Goal: Information Seeking & Learning: Check status

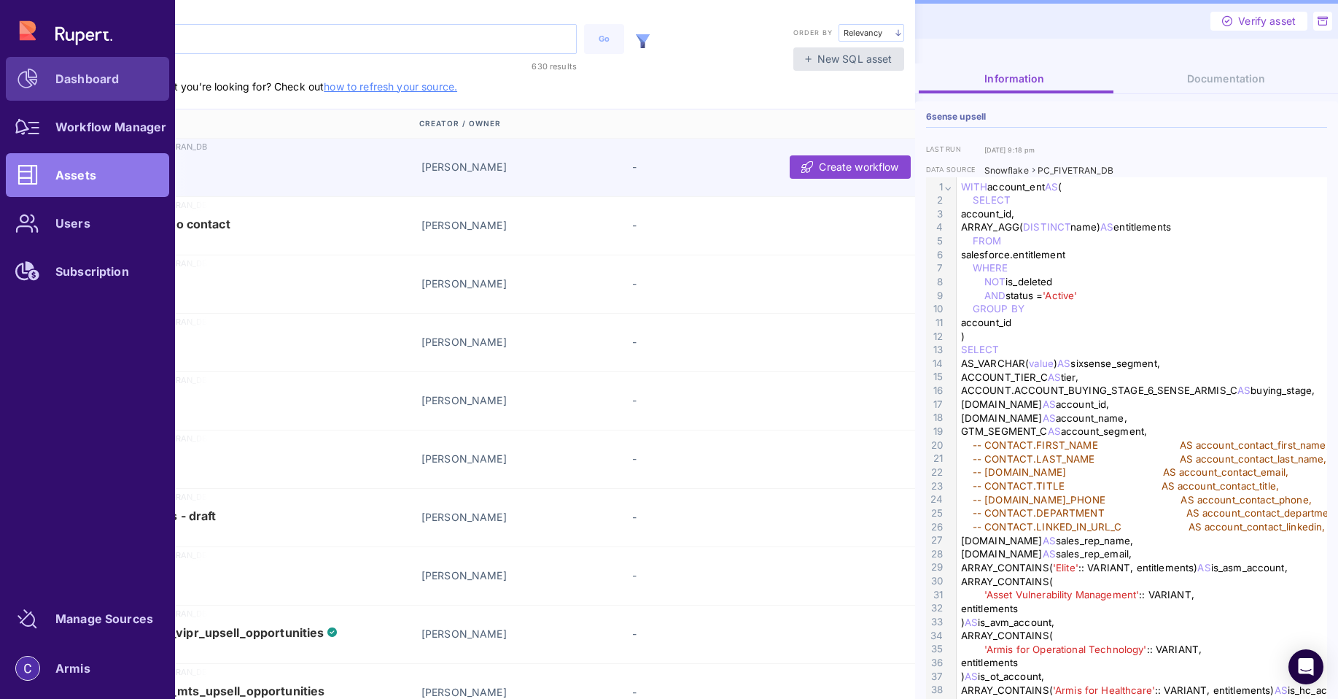
click at [84, 74] on div "Dashboard" at bounding box center [86, 78] width 63 height 9
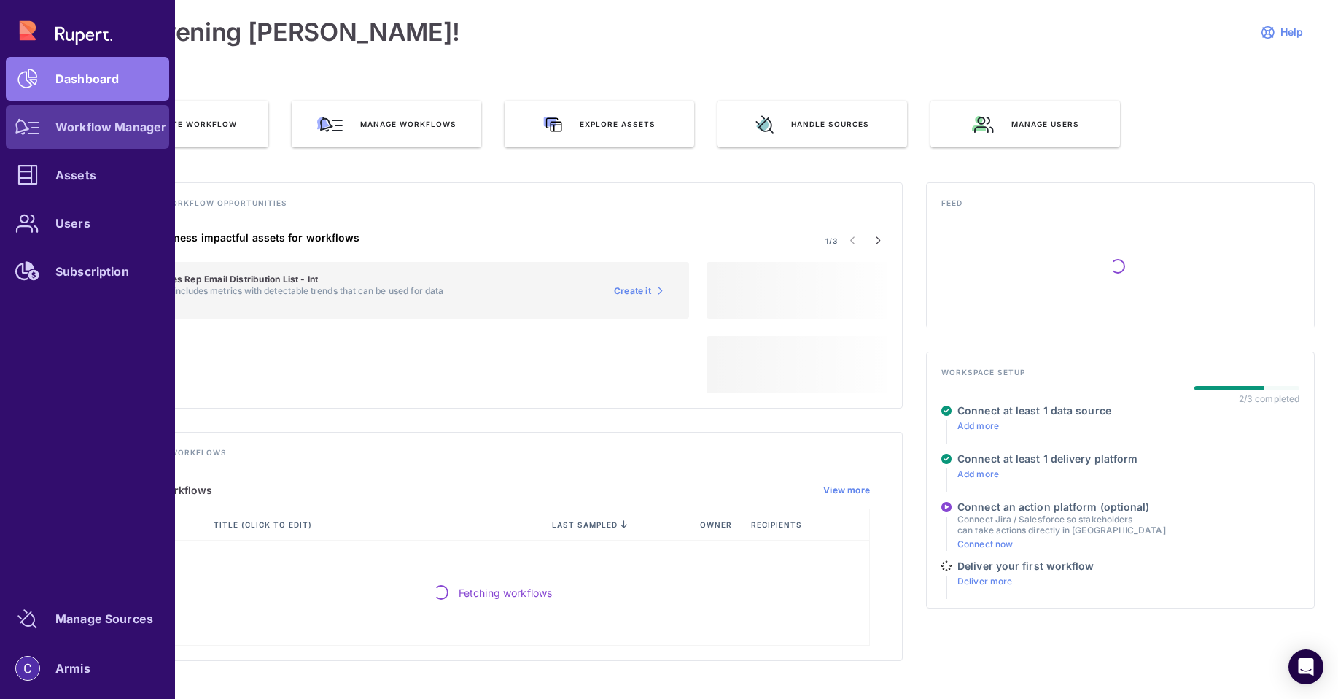
click at [18, 128] on icon at bounding box center [27, 127] width 25 height 16
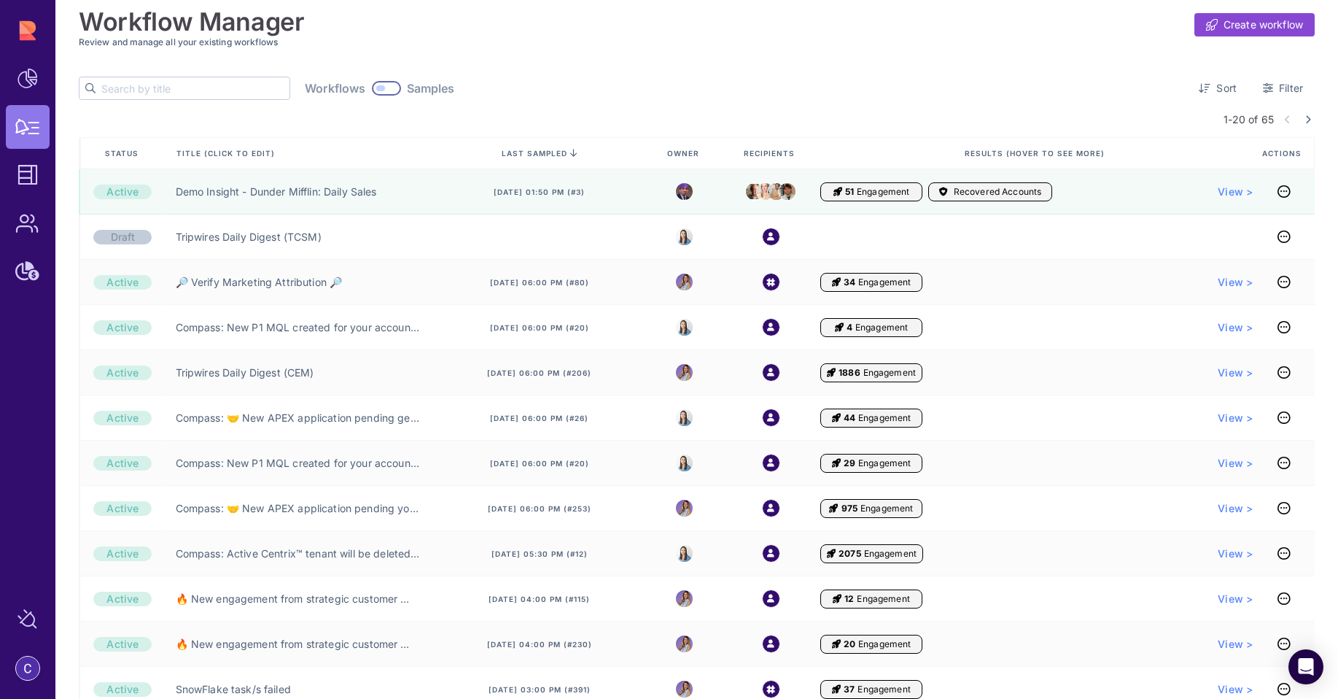
click at [157, 94] on input "text" at bounding box center [195, 88] width 188 height 22
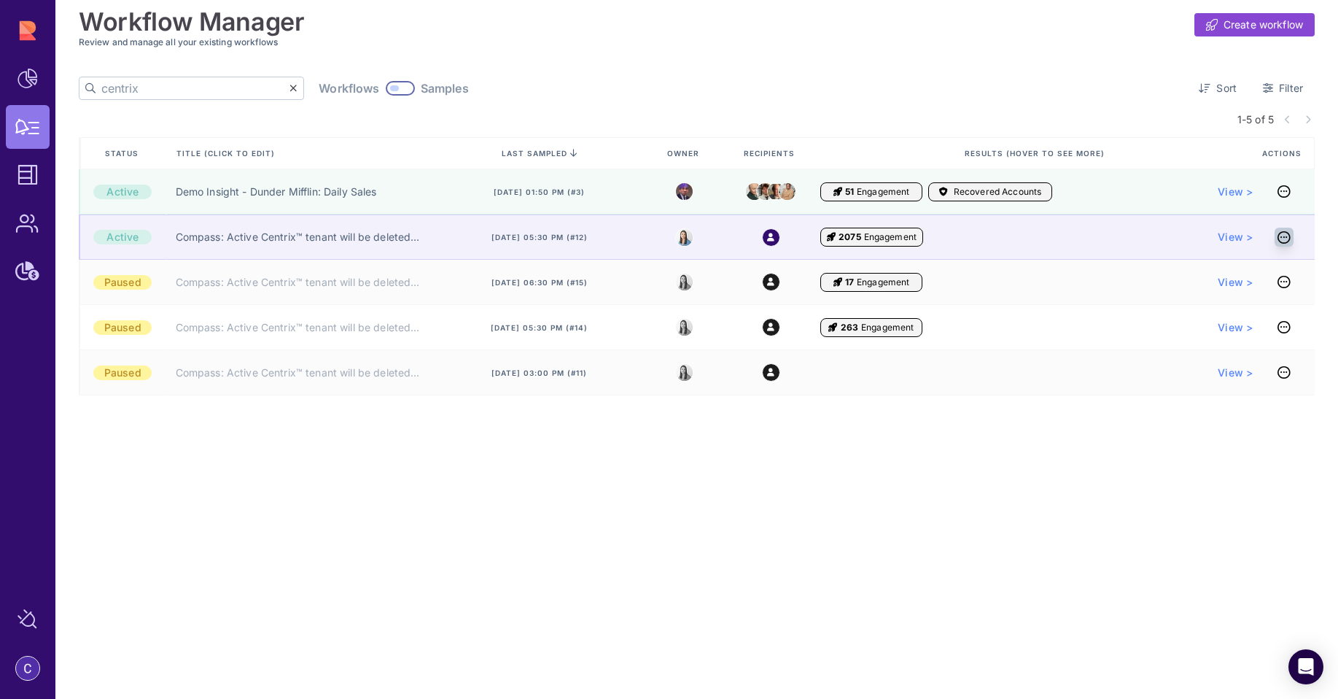
click at [1284, 238] on icon at bounding box center [1284, 237] width 13 height 1
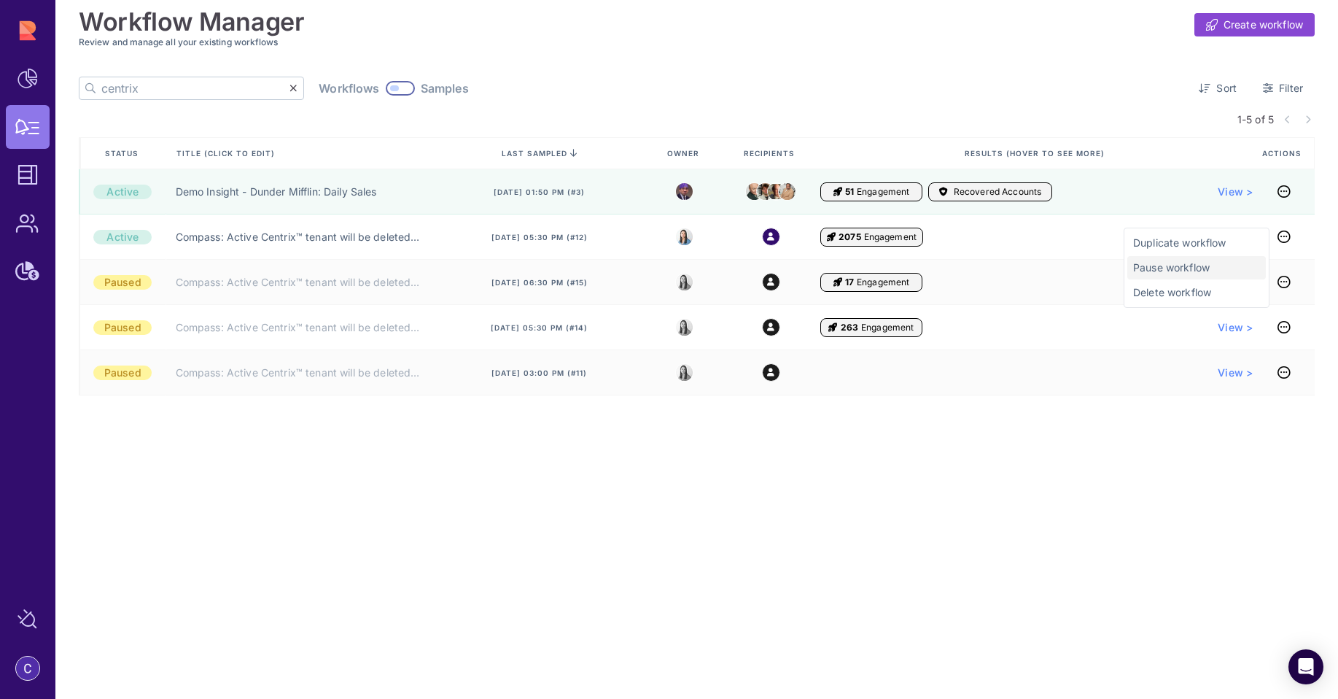
click at [1166, 263] on span "Pause workflow" at bounding box center [1196, 267] width 127 height 15
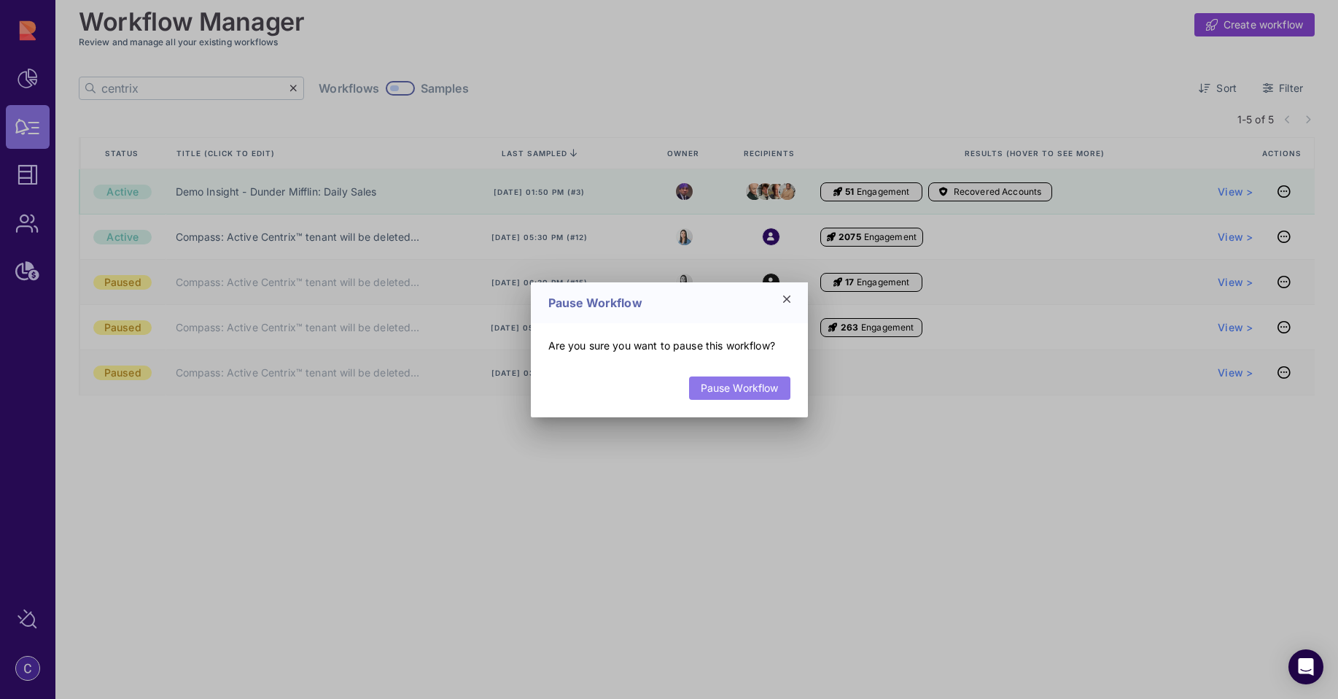
click at [730, 389] on link "Pause Workflow" at bounding box center [739, 387] width 101 height 23
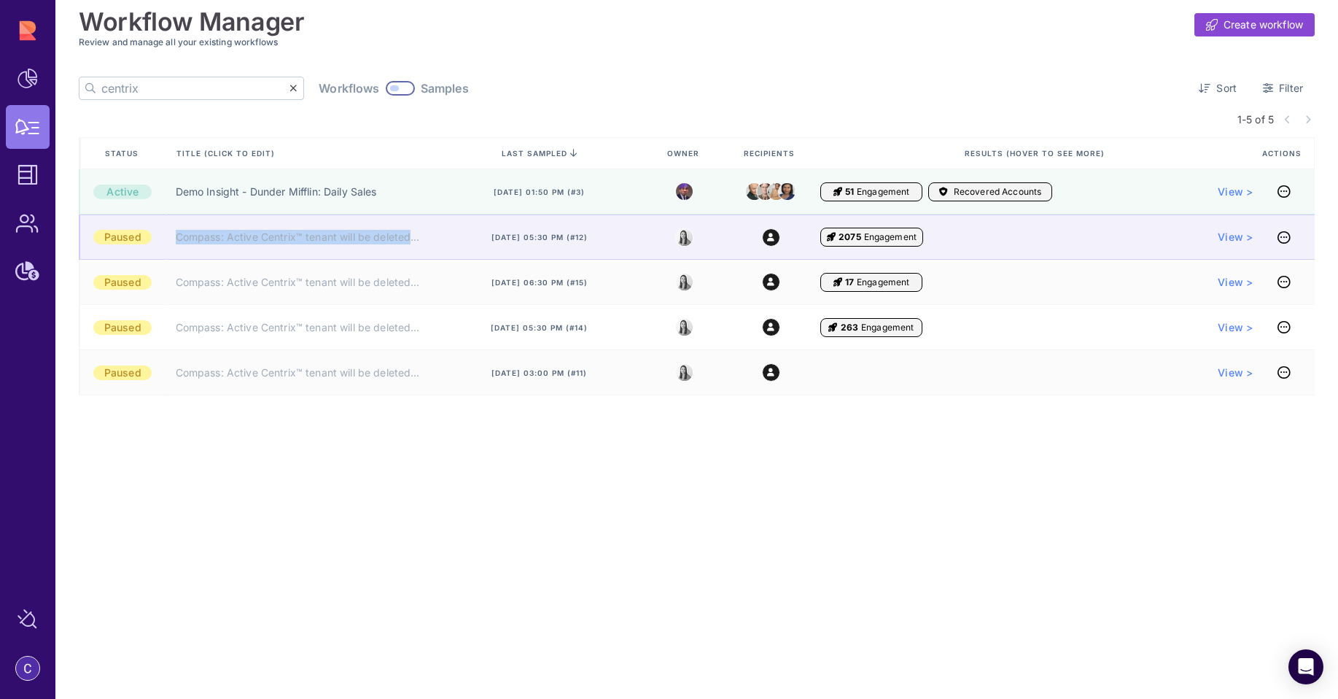
copy link "Compass: Active Centrix™ tenant will be deleted (AE) ❌"
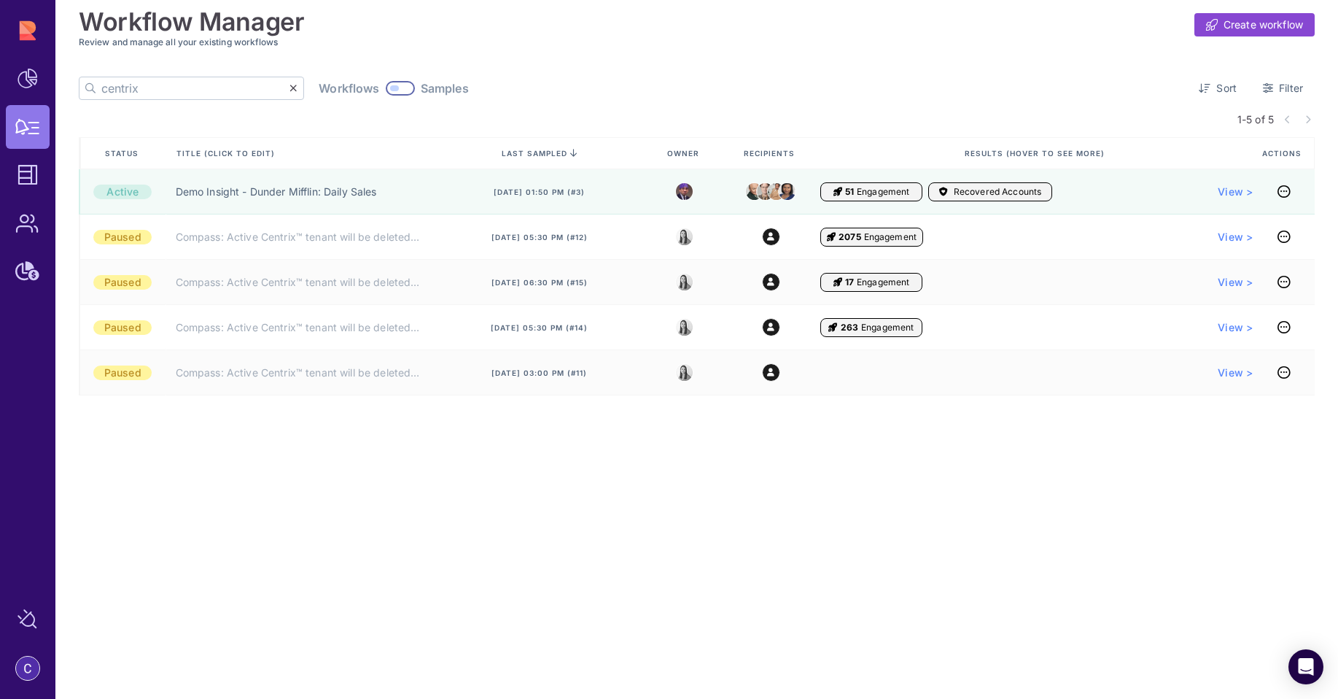
click at [196, 82] on input "centrix" at bounding box center [195, 88] width 188 height 22
click at [196, 83] on input "centrix" at bounding box center [195, 88] width 188 height 22
paste input "Compass: Active Centrix™ tenant will be deleted (AE) ❌"
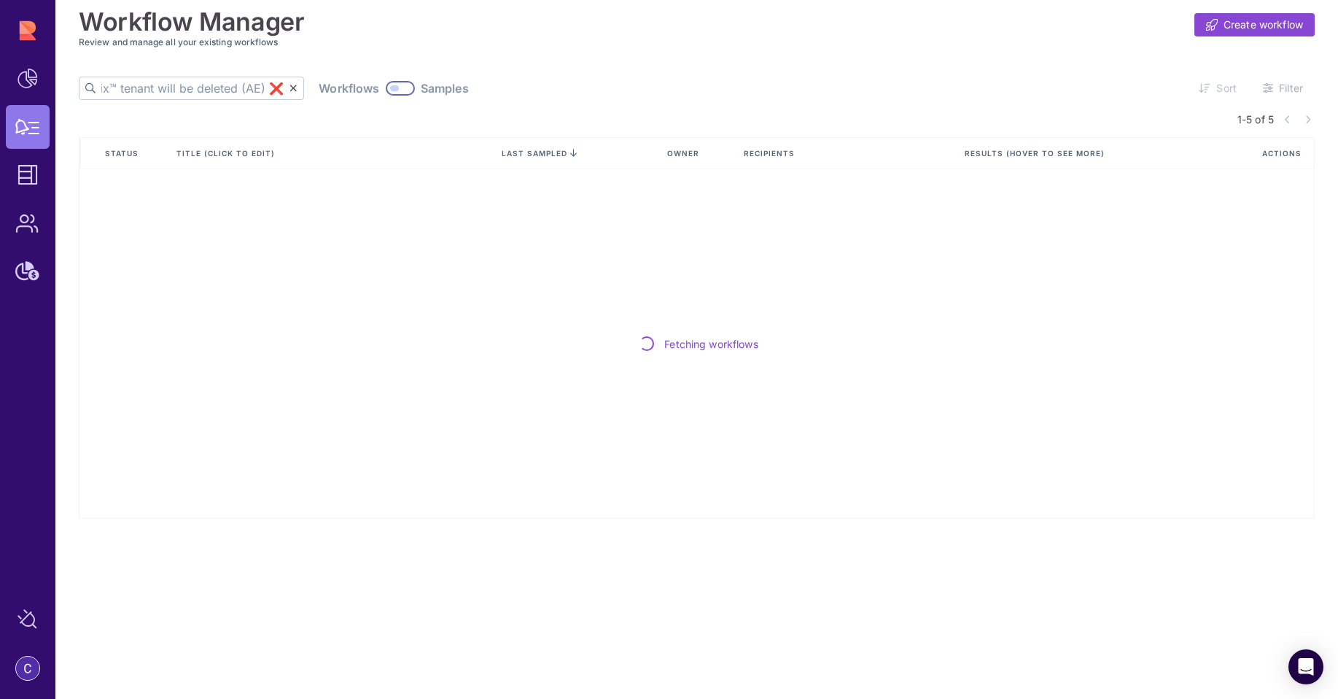
type input "Compass: Active Centrix™ tenant will be deleted (AE) ❌"
click at [386, 88] on div at bounding box center [400, 88] width 29 height 15
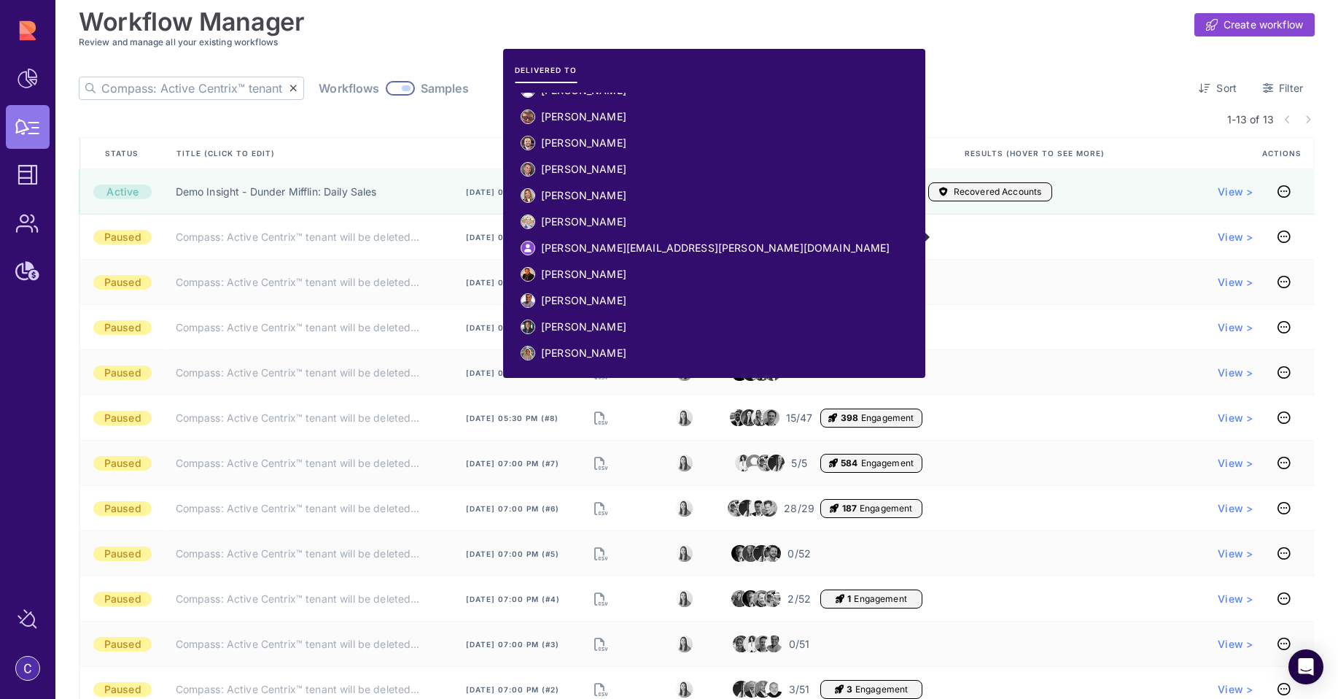
scroll to position [1203, 0]
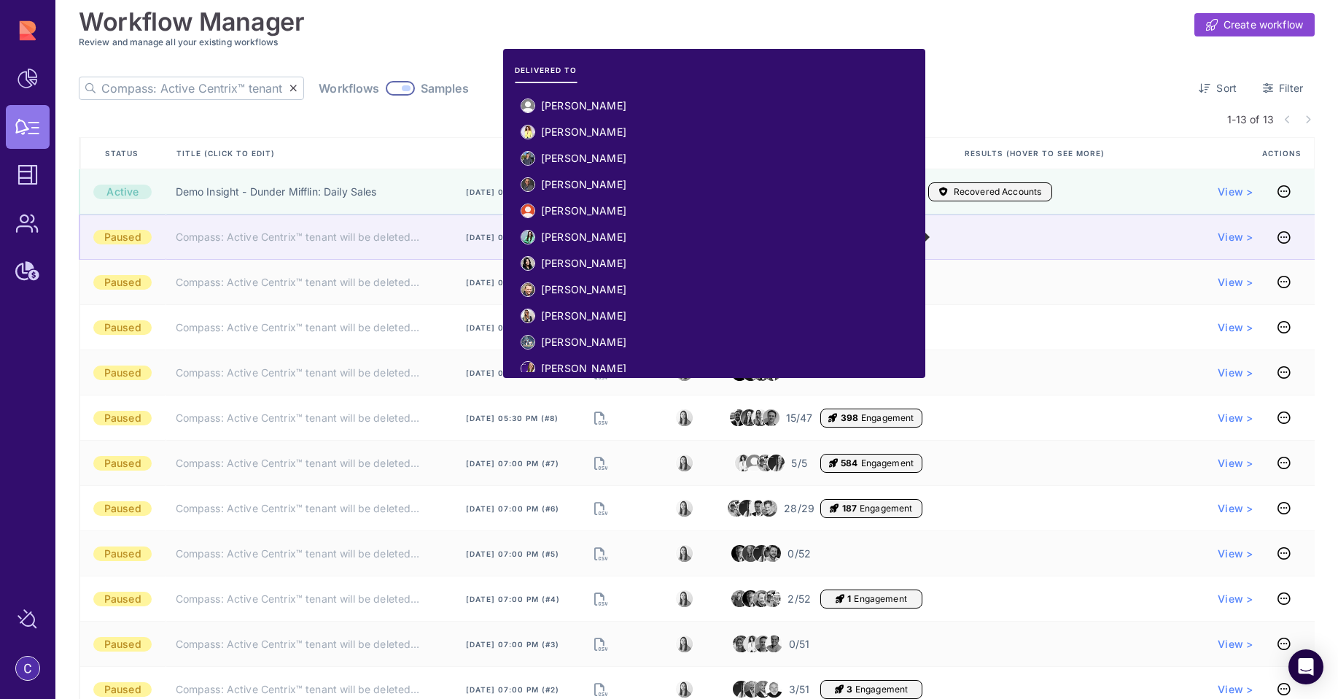
click at [744, 241] on img at bounding box center [748, 237] width 17 height 17
click at [755, 240] on img at bounding box center [759, 237] width 17 height 19
click at [805, 235] on span "56/56" at bounding box center [799, 237] width 29 height 15
click at [795, 239] on span "56/56" at bounding box center [799, 237] width 29 height 15
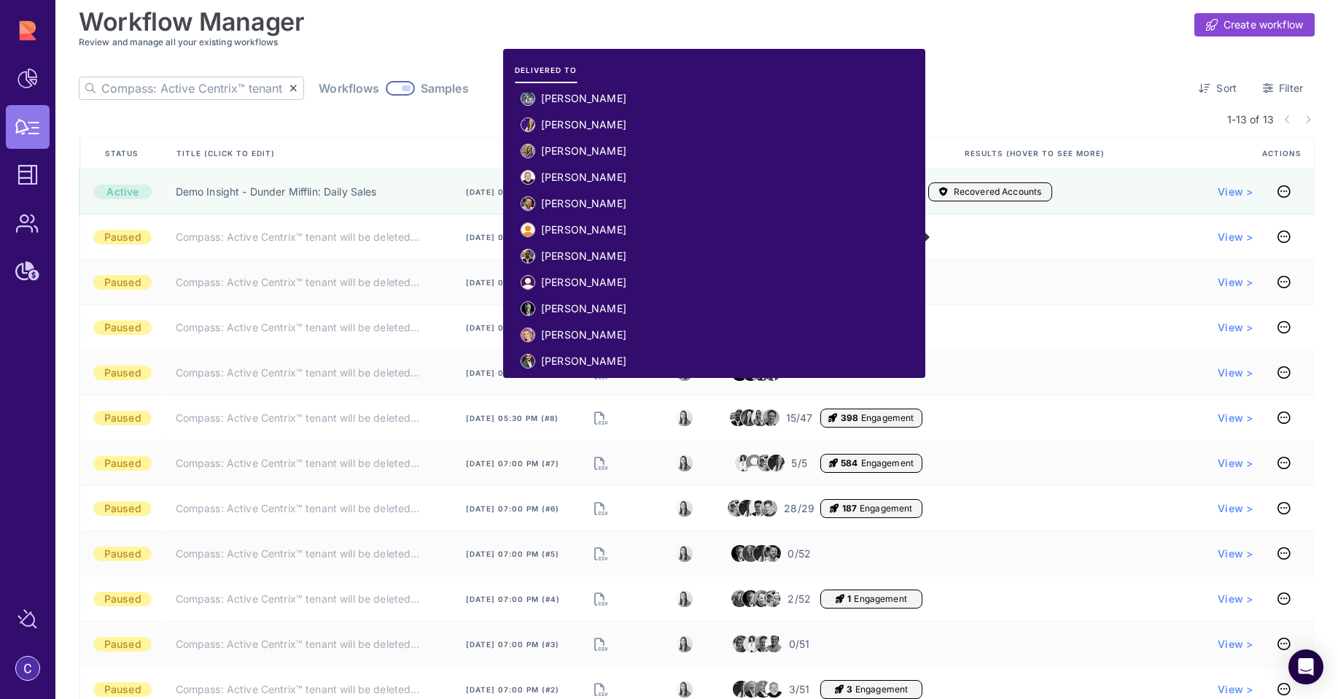
scroll to position [0, 0]
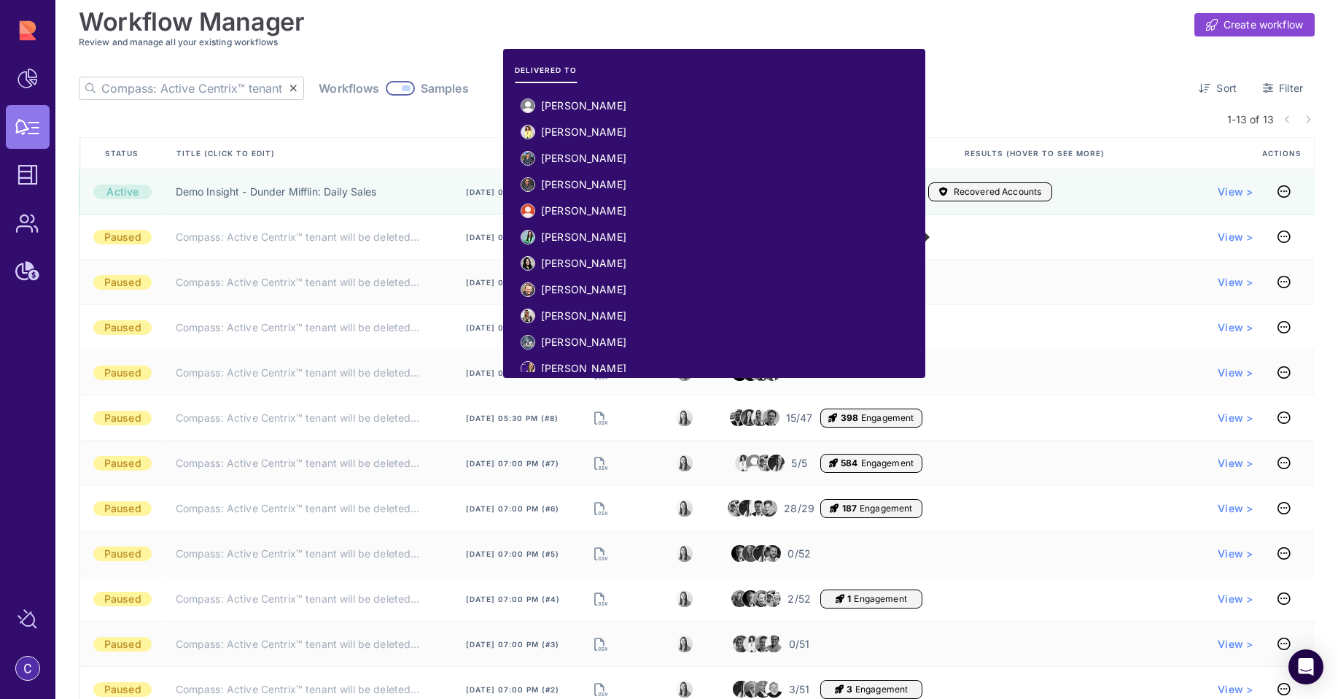
drag, startPoint x: 613, startPoint y: 348, endPoint x: 513, endPoint y: 39, distance: 325.0
click at [513, 39] on body "Dashboard Workflow Manager Assets Users Subscription Manage Sources Armis Workf…" at bounding box center [669, 349] width 1338 height 699
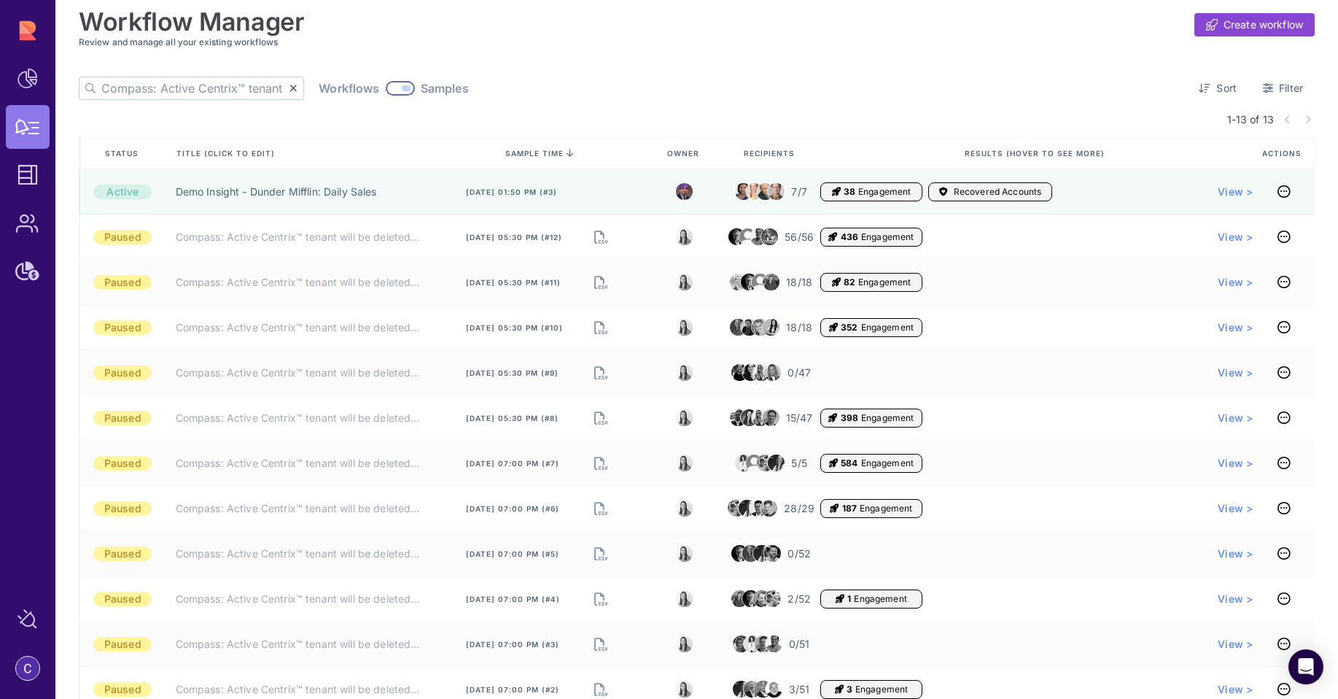
click at [724, 96] on div "Compass: Active Centrix™ tenant will be deleted (AE) ❌ Workflows Samples Sort F…" at bounding box center [697, 88] width 1236 height 23
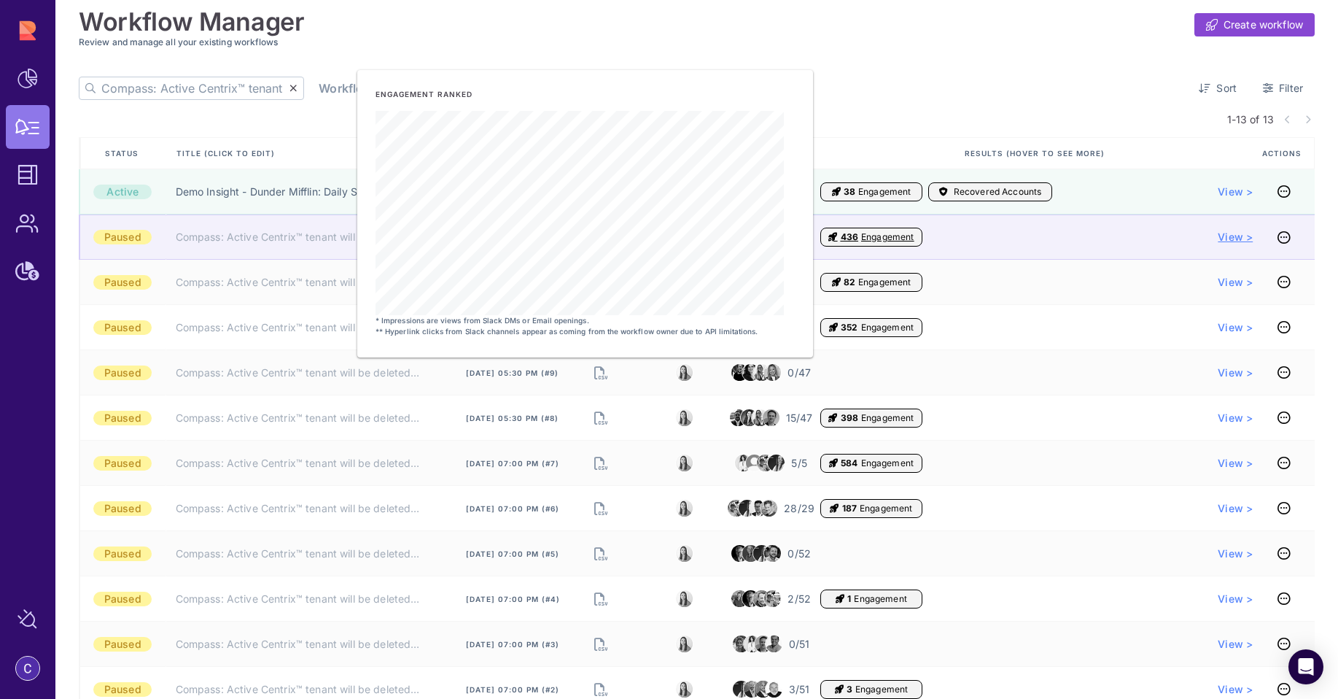
click at [1223, 233] on span "View >" at bounding box center [1235, 237] width 35 height 15
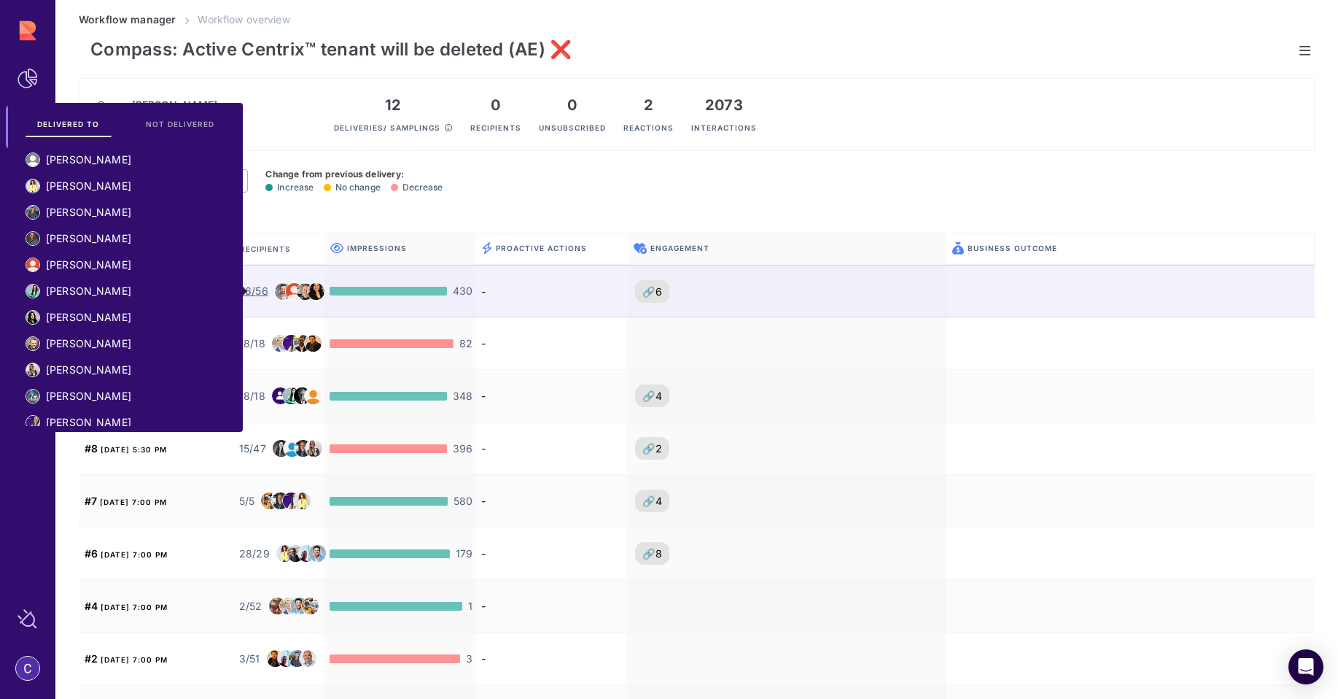
click at [296, 285] on span at bounding box center [305, 291] width 18 height 18
click at [254, 285] on span "56/56" at bounding box center [253, 291] width 29 height 15
click at [258, 296] on span "56/56" at bounding box center [253, 291] width 29 height 15
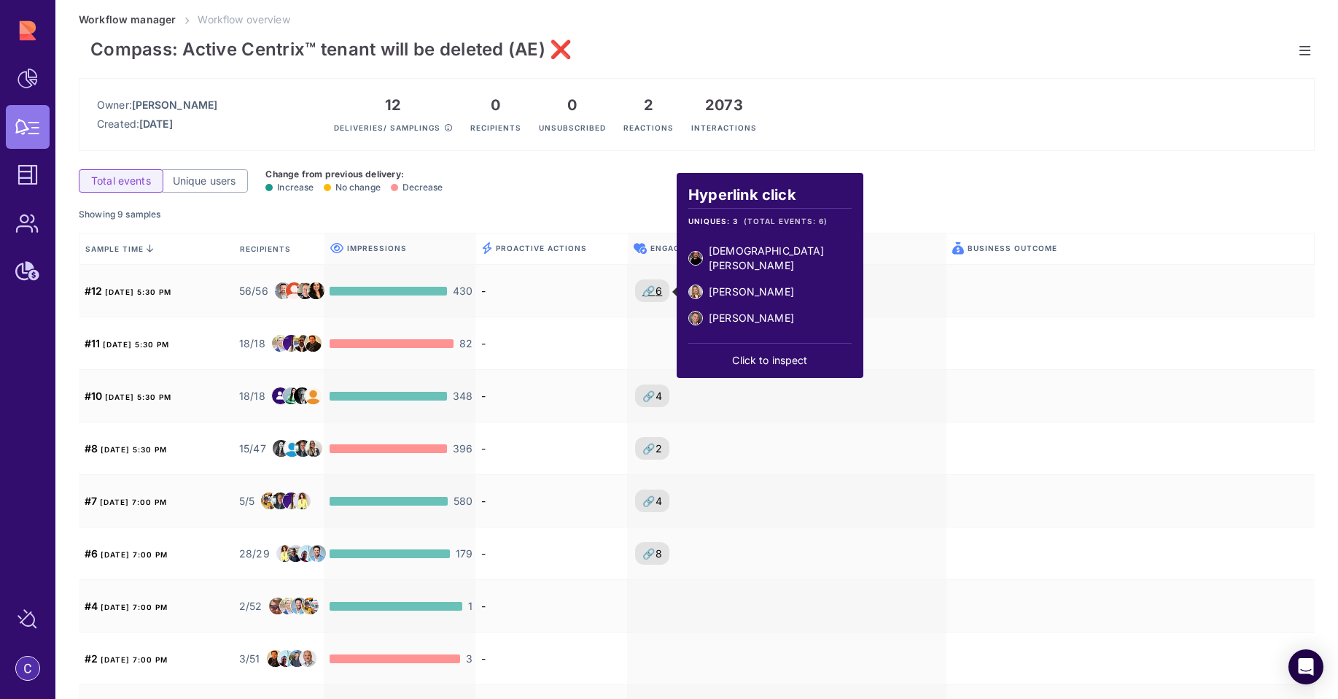
click at [510, 216] on div "Showing 9 samples" at bounding box center [697, 218] width 1236 height 28
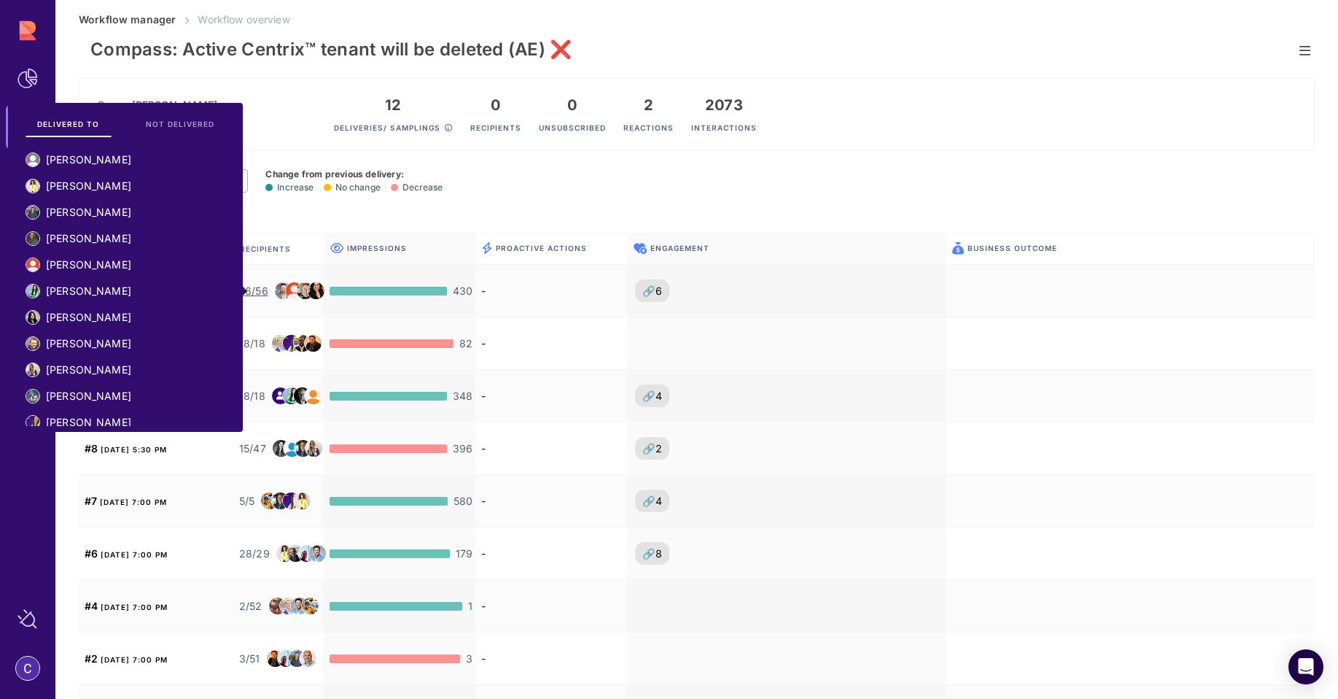
click at [284, 150] on div "Owner: Chen Shimon Created: Jul 3, 2025 12 Deliveries/ samplings 0 Recipients 0…" at bounding box center [697, 114] width 1236 height 73
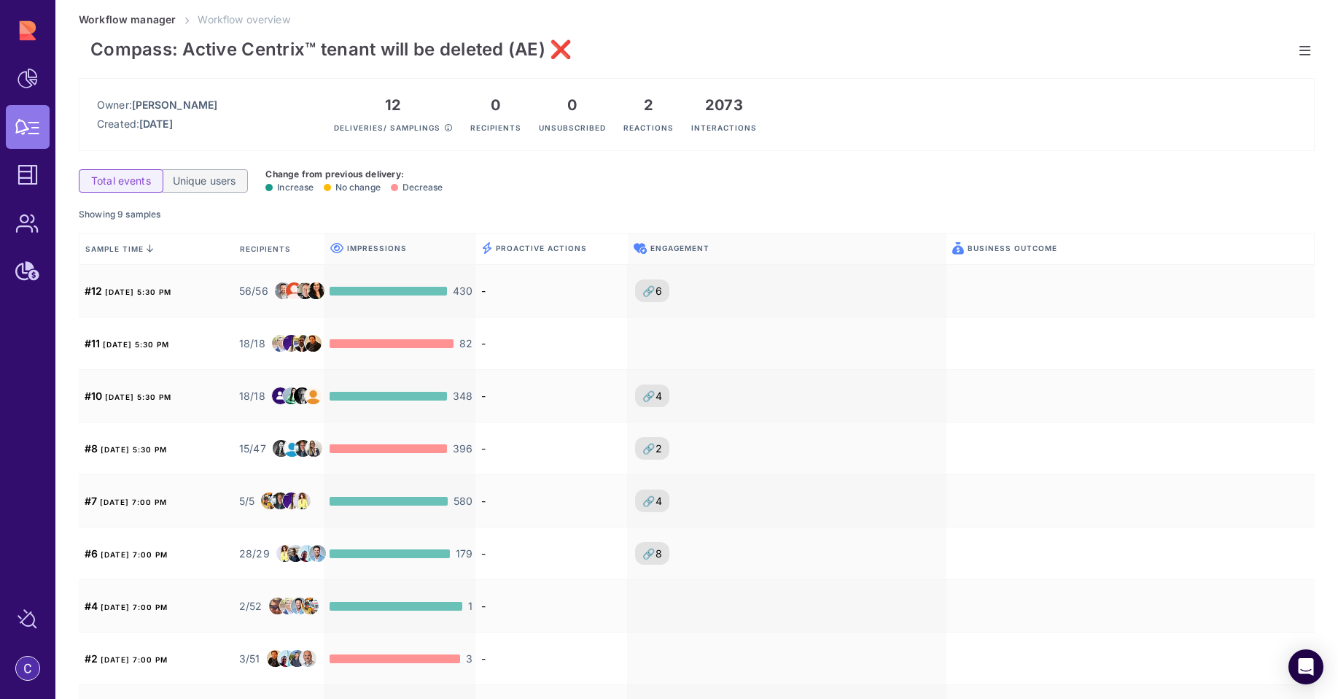
click at [243, 177] on link "Unique users" at bounding box center [204, 180] width 88 height 23
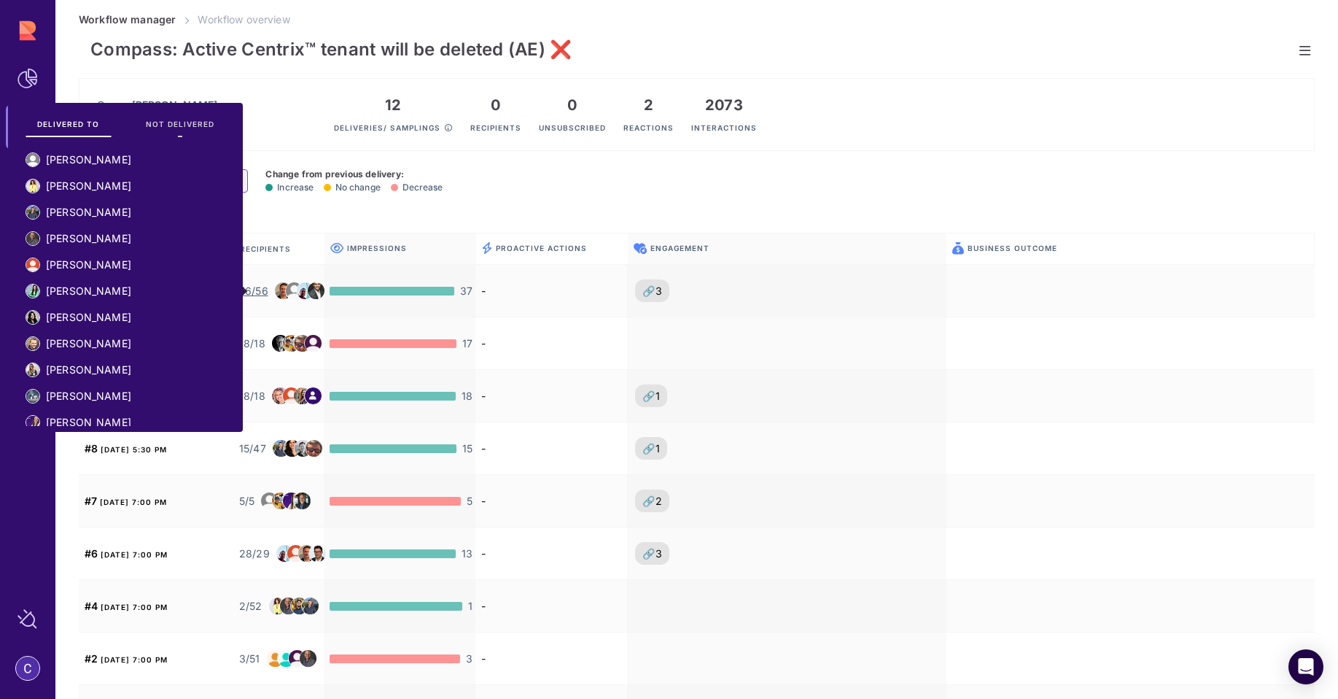
click at [180, 121] on span "NOT DELIVERED" at bounding box center [180, 124] width 69 height 10
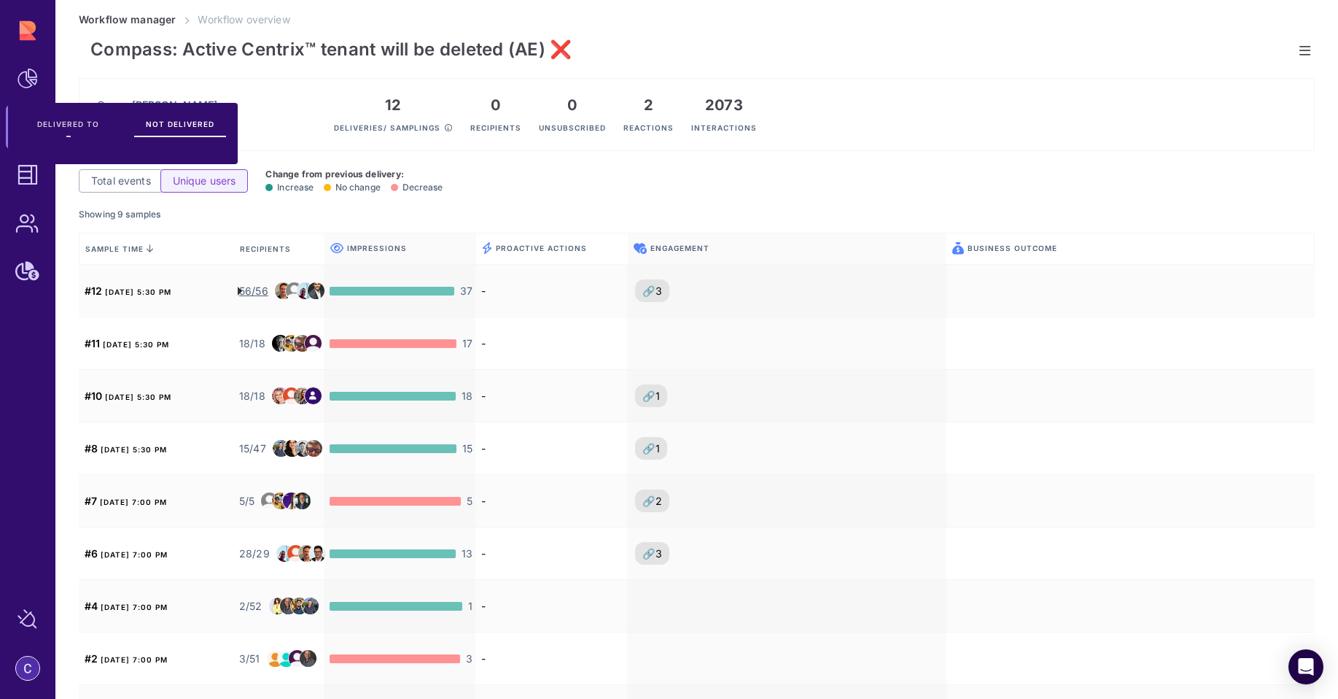
click at [80, 128] on span "DELIVERED TO" at bounding box center [68, 124] width 62 height 10
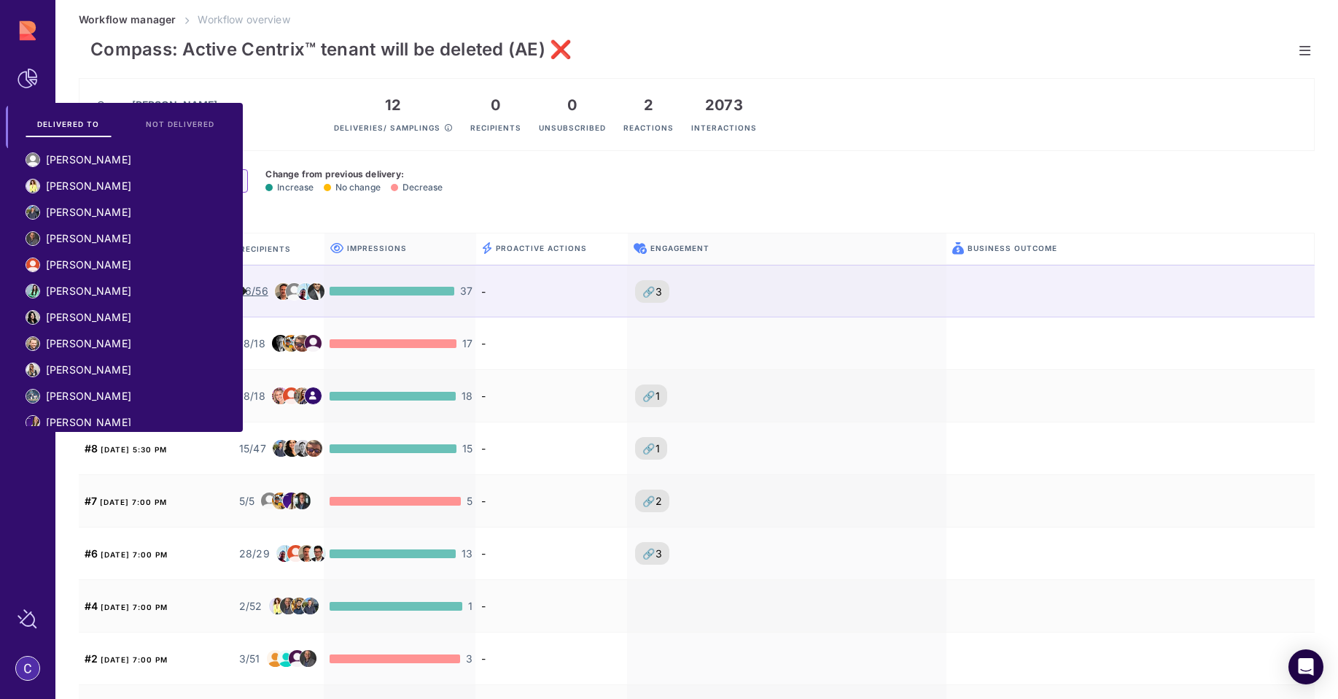
click at [256, 292] on span "56/56" at bounding box center [253, 291] width 29 height 15
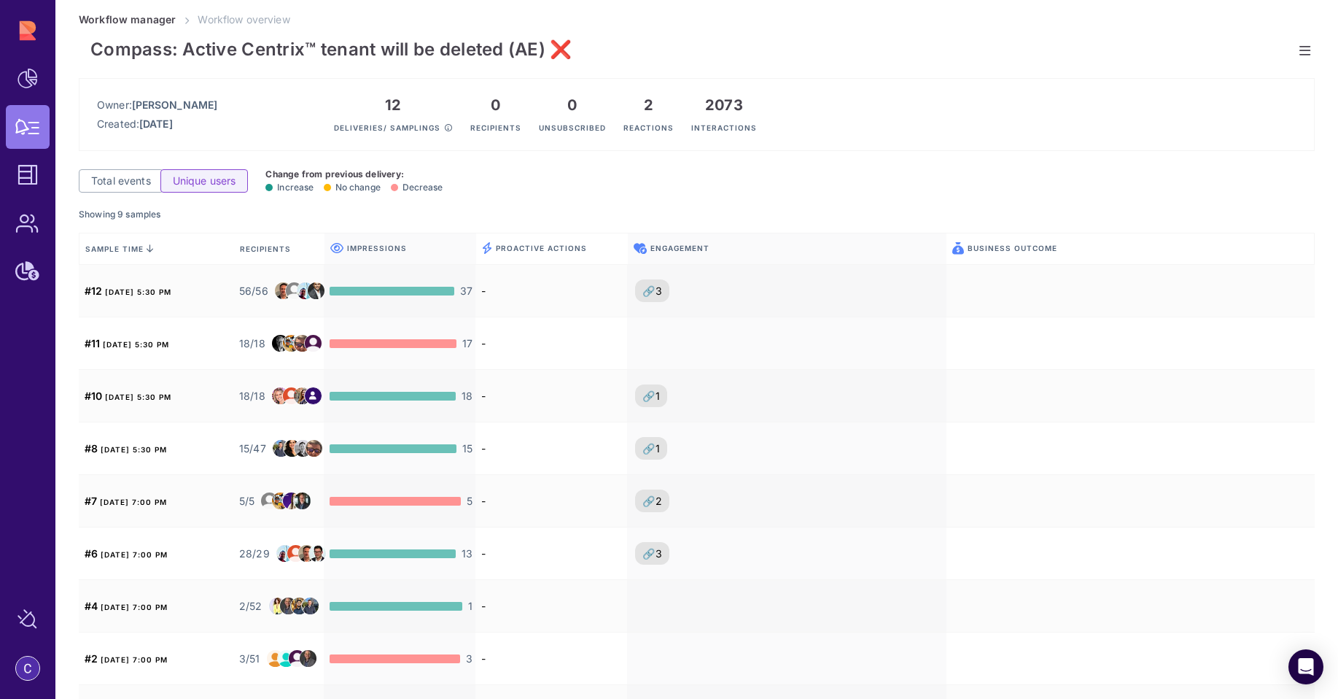
click at [337, 160] on div "Compass: Active Centrix™ tenant will be deleted (AE) ❌ Owner: Chen Shimon Creat…" at bounding box center [697, 446] width 1236 height 839
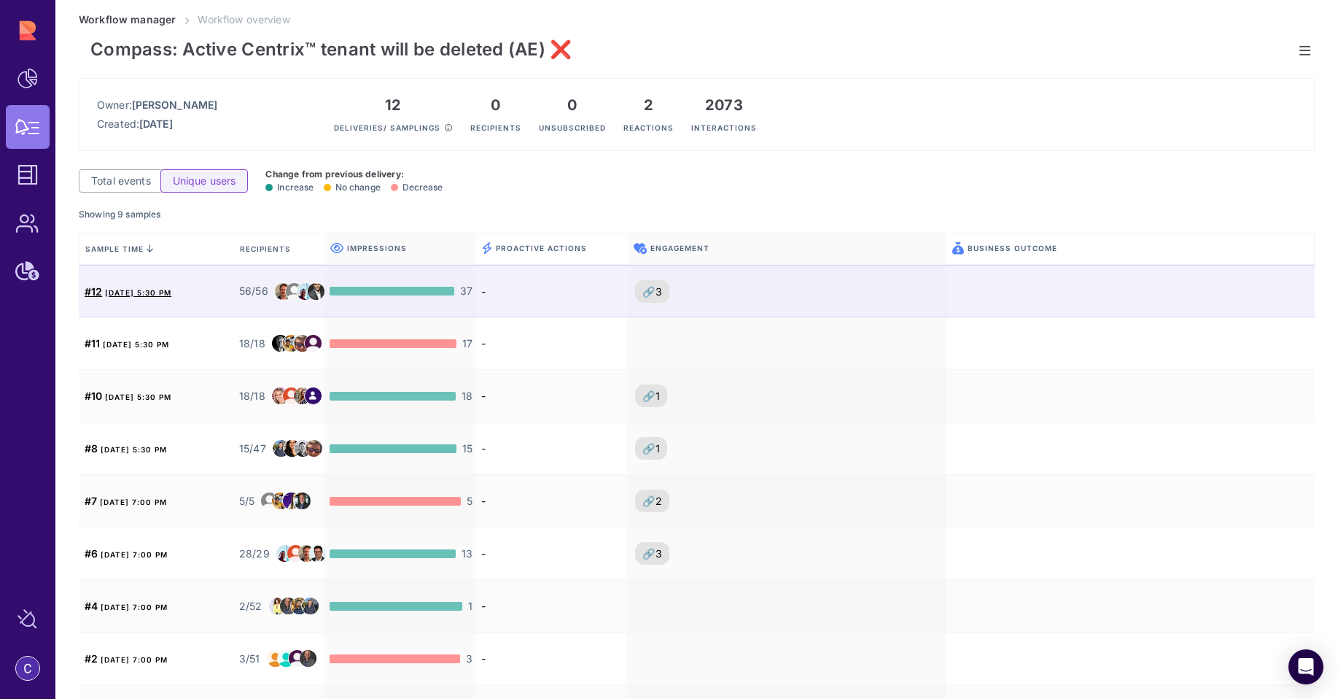
click at [171, 293] on span "Aug 19, 2025, 5:30 PM" at bounding box center [138, 292] width 66 height 9
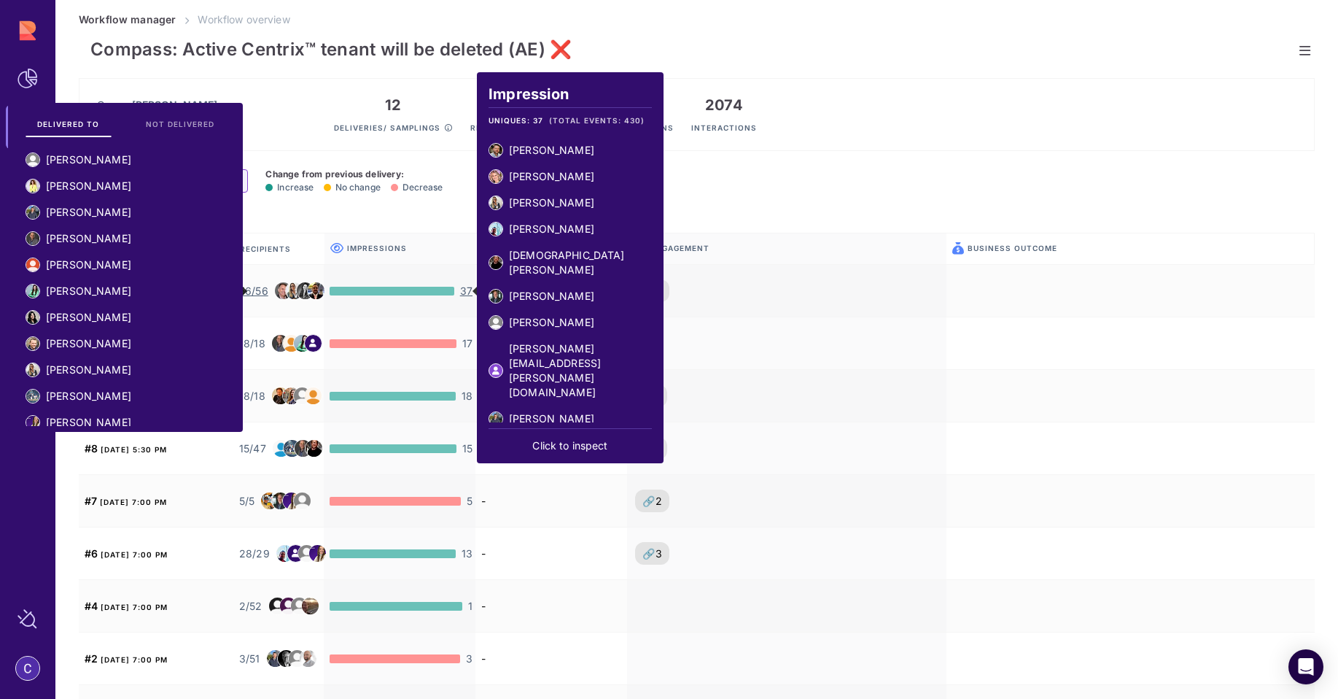
click at [385, 222] on div "Showing 9 samples" at bounding box center [697, 218] width 1236 height 28
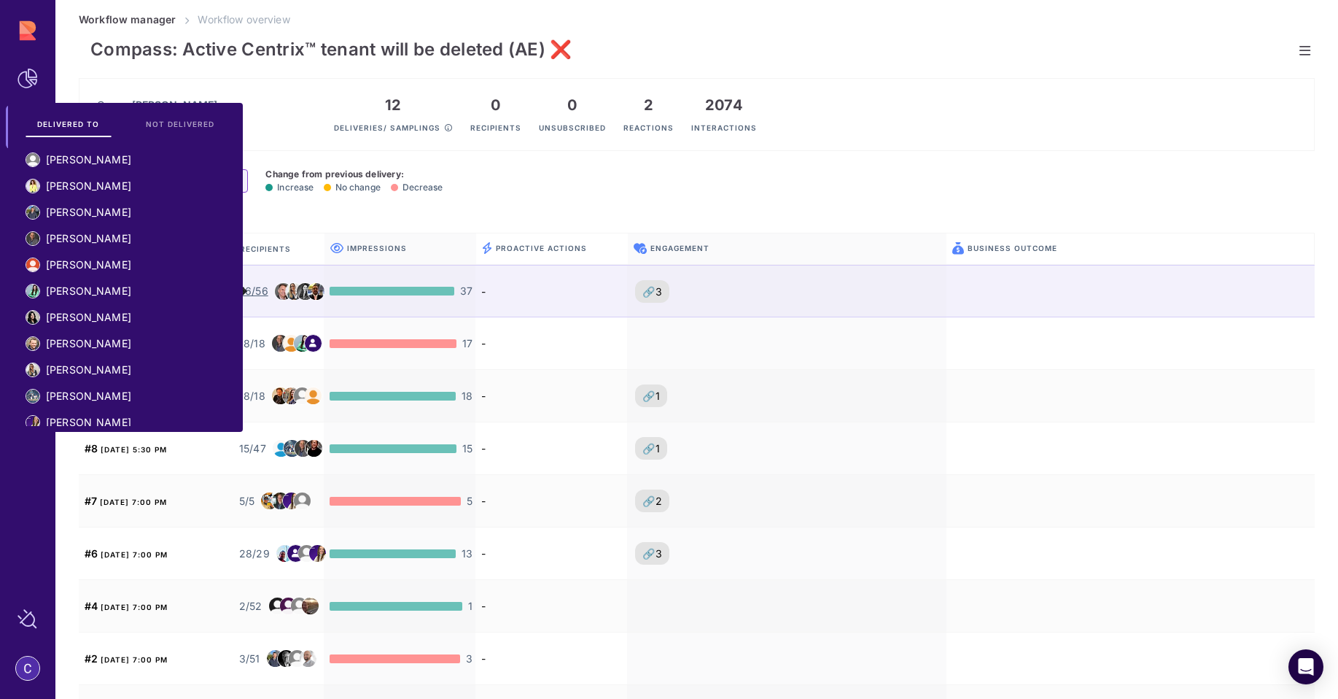
click at [314, 295] on img at bounding box center [316, 291] width 17 height 17
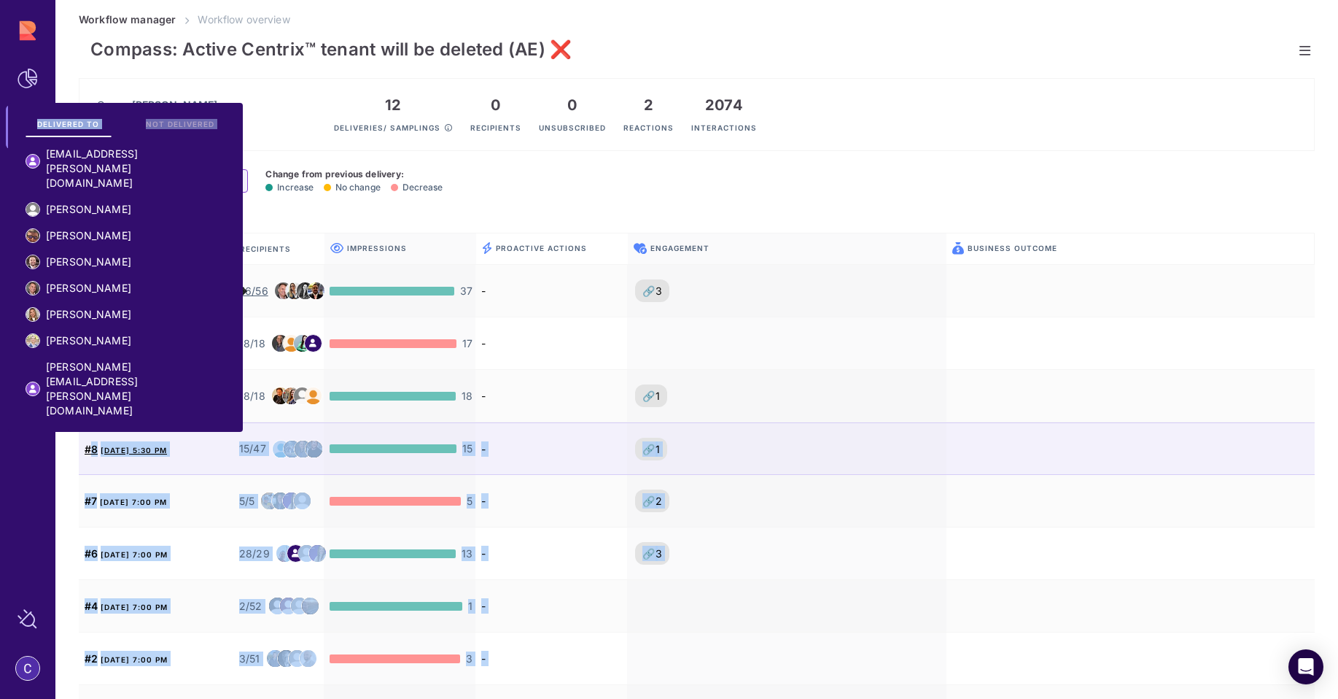
scroll to position [1203, 0]
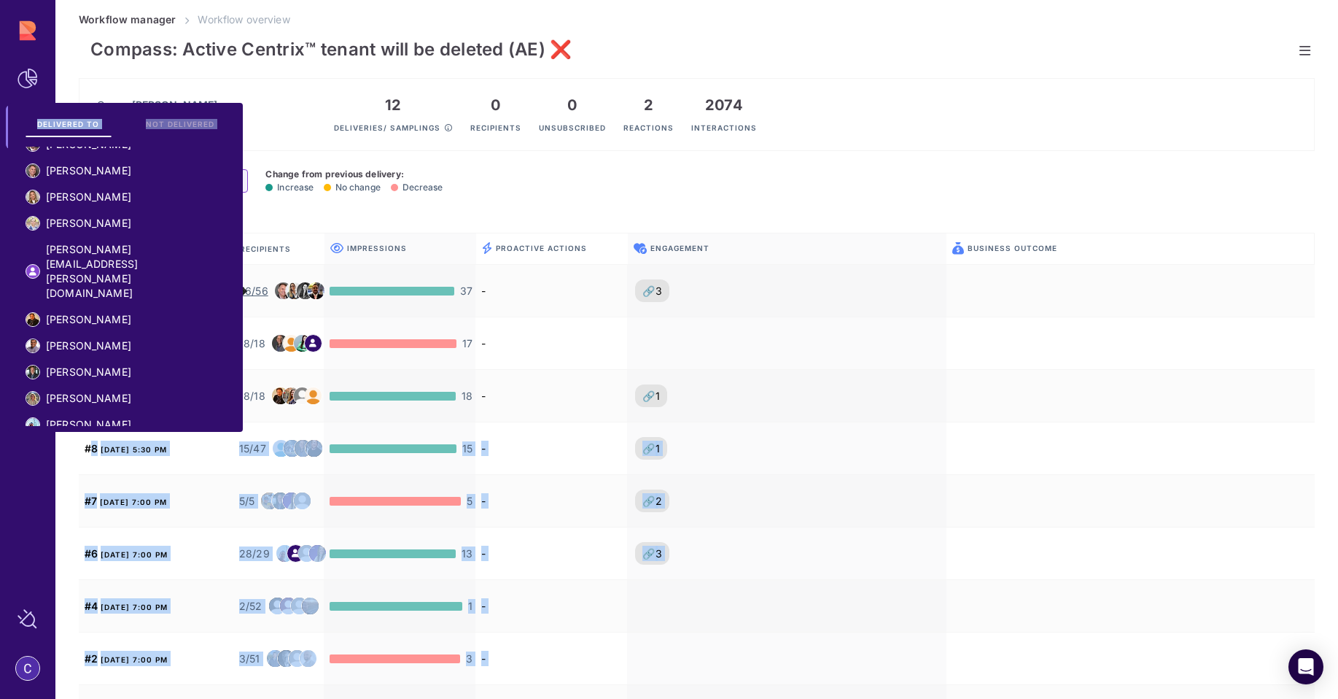
drag, startPoint x: 47, startPoint y: 159, endPoint x: 117, endPoint y: 401, distance: 252.1
click at [117, 401] on ul "CK Mah Carmit Orr Josh Campling Chris Magalik Lee Domangue Crystal Schulze Vale…" at bounding box center [126, 286] width 212 height 279
copy ul "CK Mah Carmit Orr Josh Campling Chris Magalik Lee Domangue Crystal Schulze Vale…"
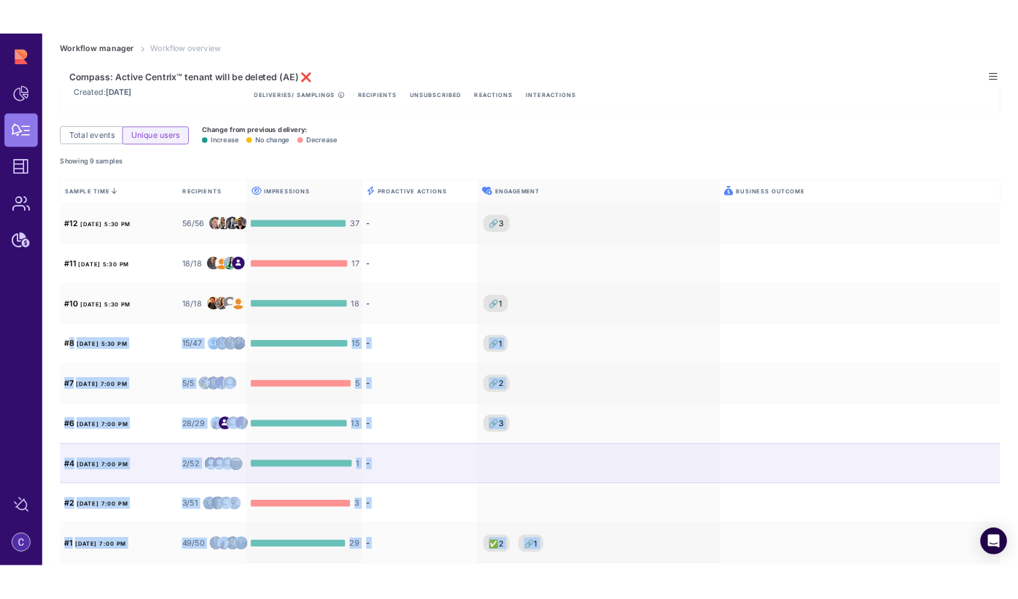
scroll to position [0, 0]
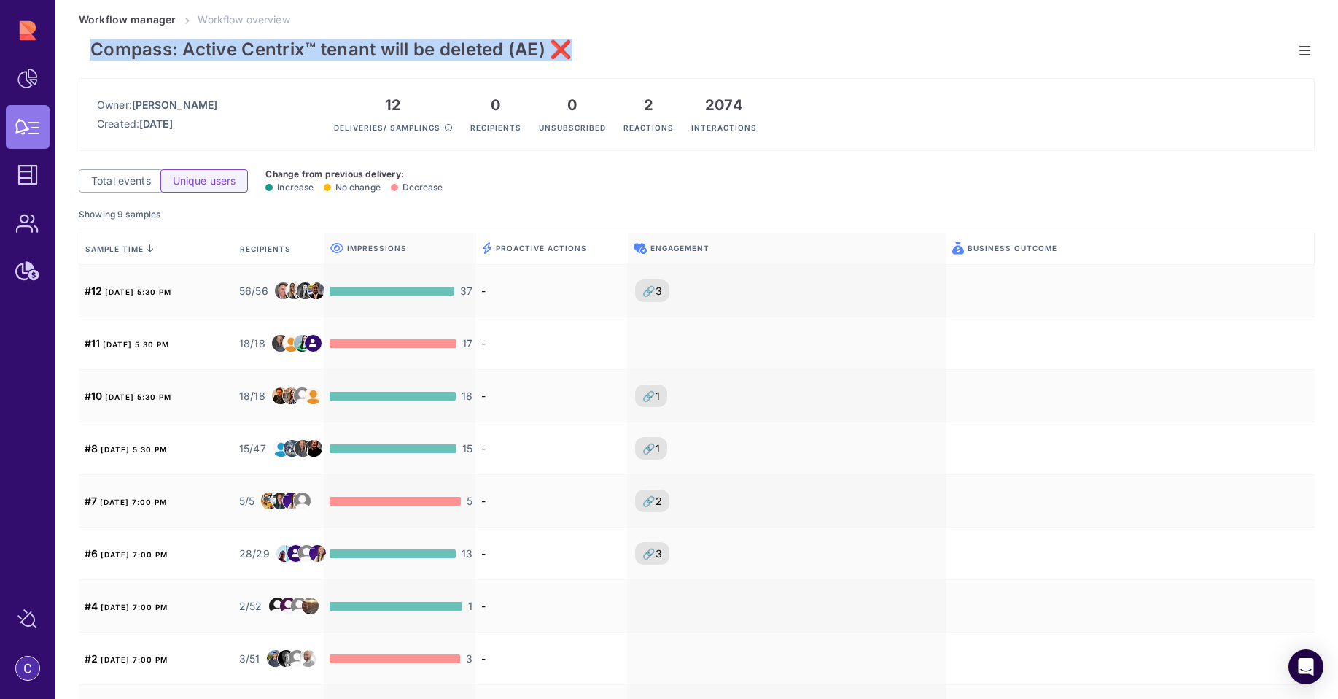
drag, startPoint x: 92, startPoint y: 53, endPoint x: 573, endPoint y: 42, distance: 481.5
click at [573, 42] on h1 "Compass: Active Centrix™ tenant will be deleted (AE) ❌" at bounding box center [697, 46] width 1236 height 39
copy span "Compass: Active Centrix™ tenant will be deleted (AE) ❌"
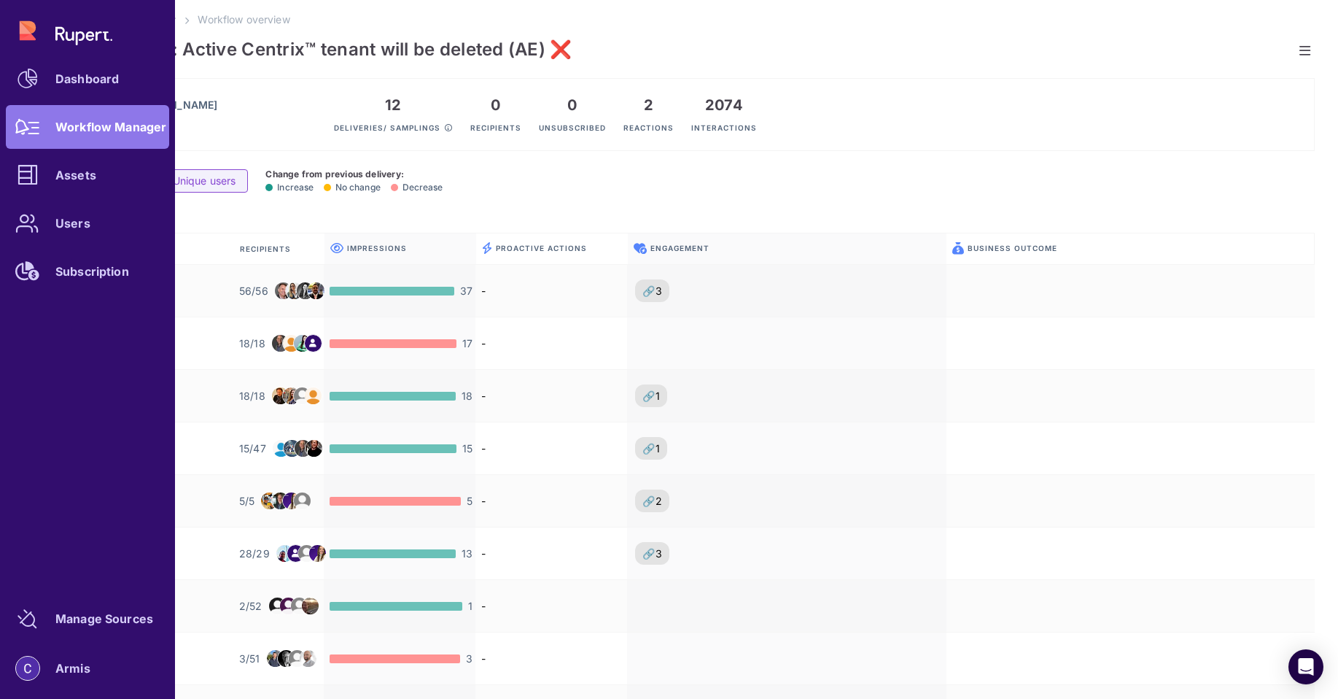
click at [18, 31] on div "Dashboard Workflow Manager Assets Users Subscription" at bounding box center [87, 151] width 163 height 284
click at [57, 26] on div "Dashboard Workflow Manager Assets Users Subscription" at bounding box center [87, 151] width 163 height 284
drag, startPoint x: 69, startPoint y: 34, endPoint x: 70, endPoint y: 46, distance: 11.7
click at [69, 34] on div "Dashboard Workflow Manager Assets Users Subscription" at bounding box center [87, 151] width 163 height 284
click at [71, 79] on div "Dashboard" at bounding box center [86, 78] width 63 height 9
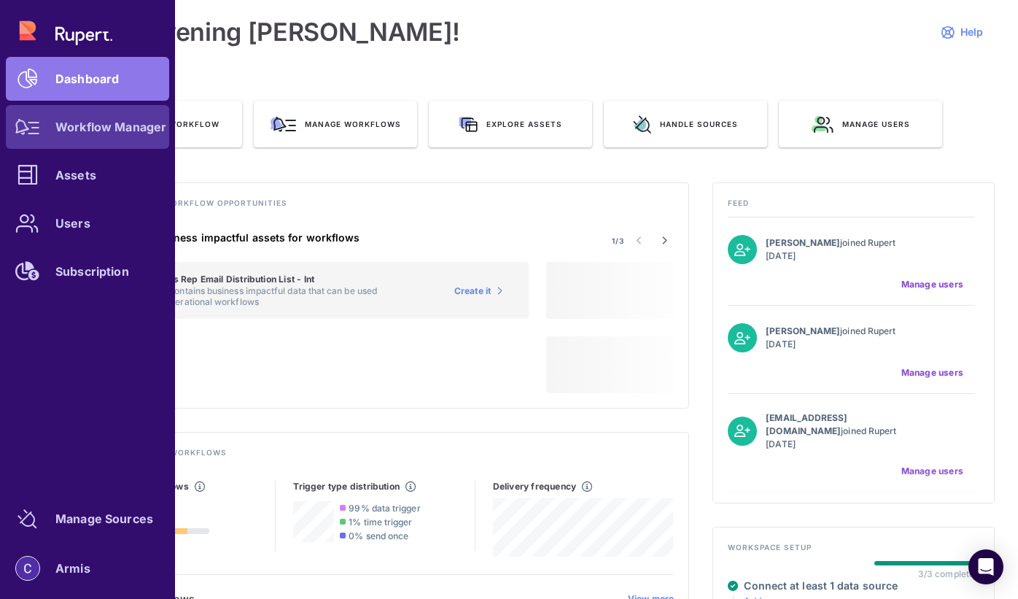
click at [20, 139] on div at bounding box center [28, 127] width 44 height 44
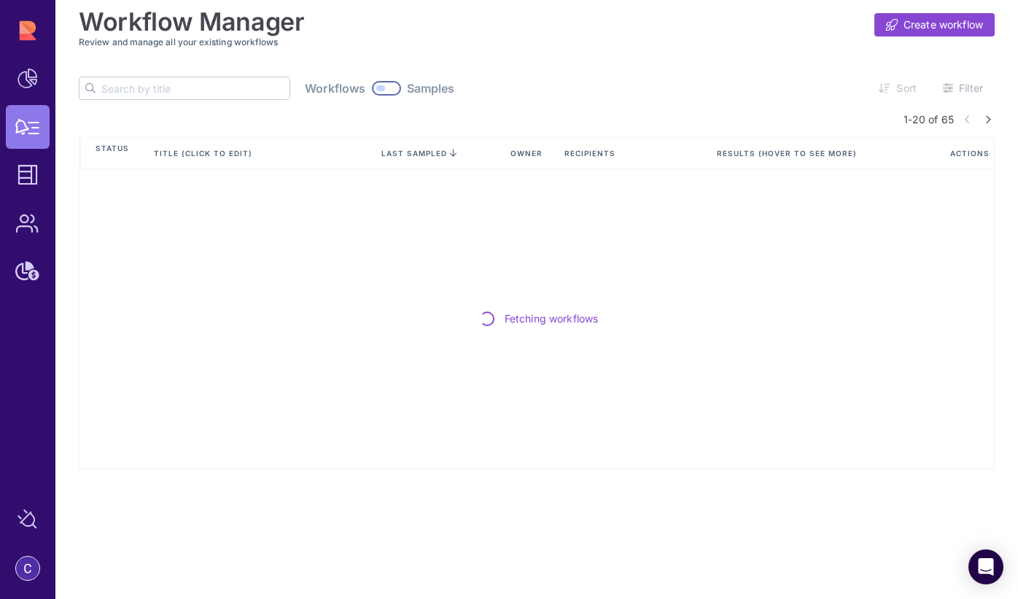
click at [153, 91] on input "text" at bounding box center [195, 88] width 188 height 22
type input "e"
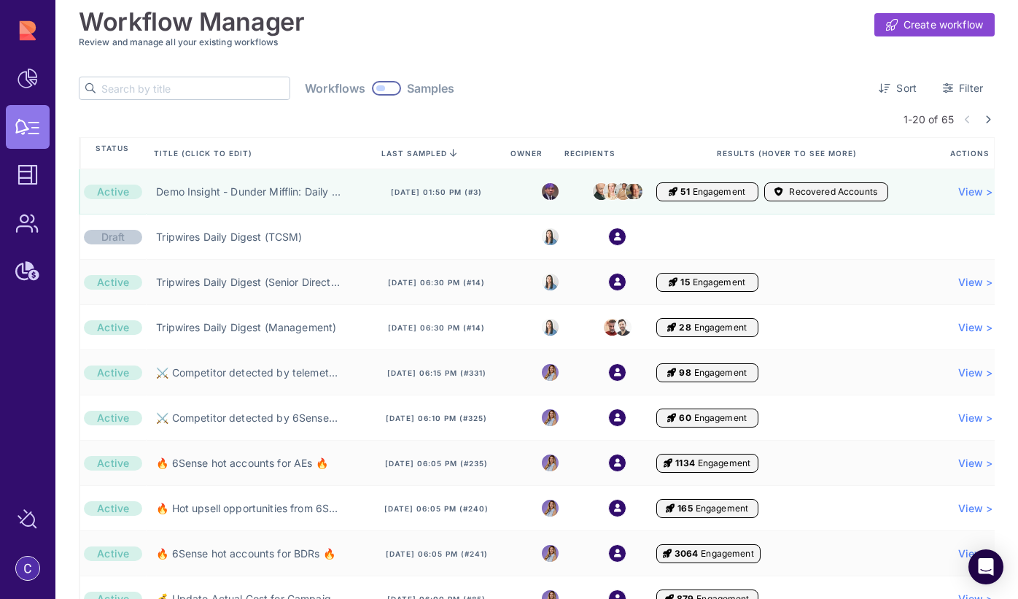
click at [178, 94] on input "text" at bounding box center [195, 88] width 188 height 22
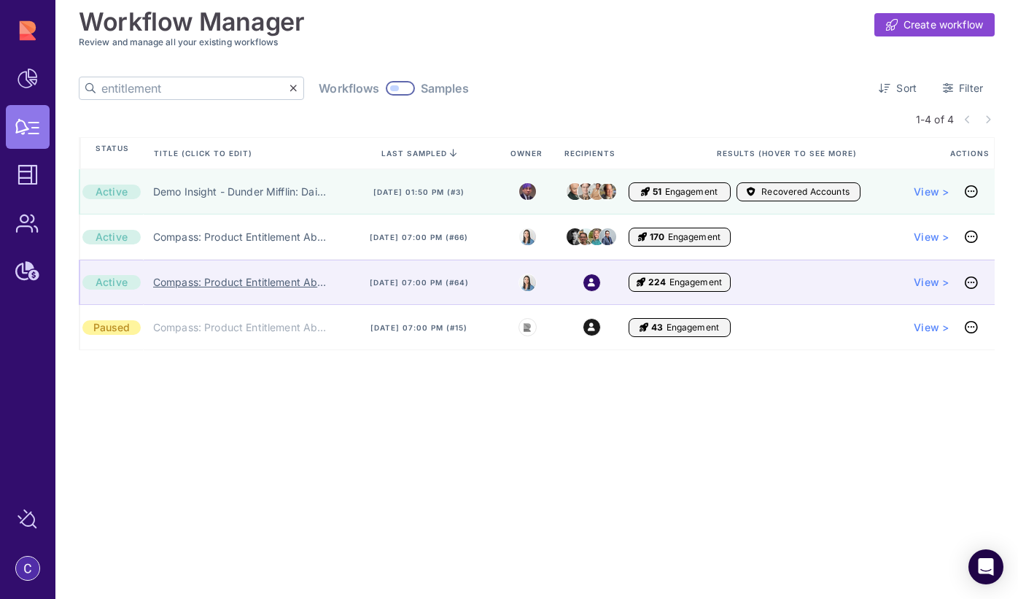
type input "entitlement"
click at [211, 276] on link "Compass: Product Entitlement About to Expire (Partner Account) ⏰" at bounding box center [240, 282] width 174 height 15
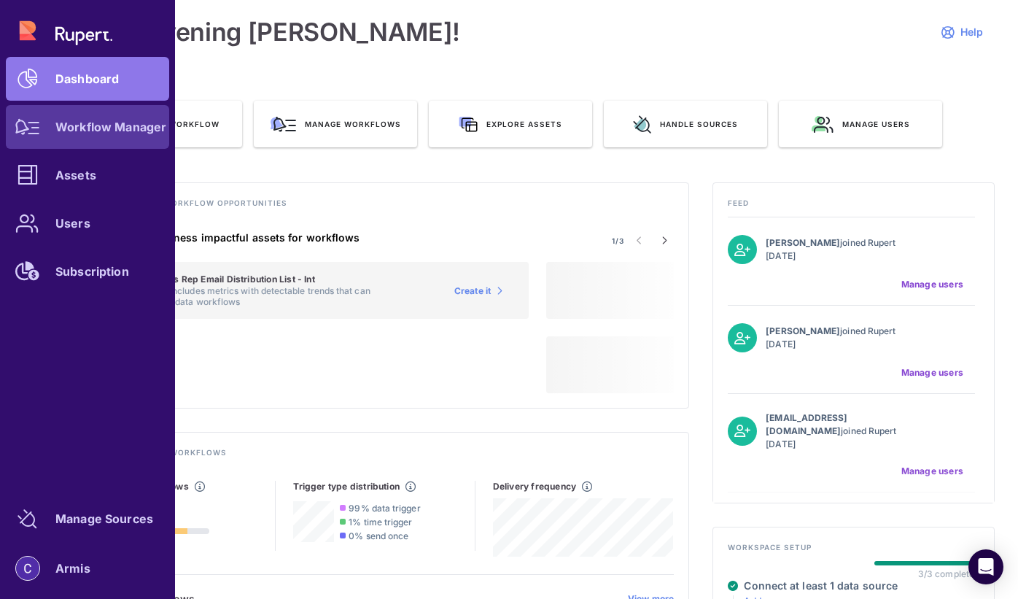
click at [27, 128] on icon at bounding box center [27, 127] width 25 height 16
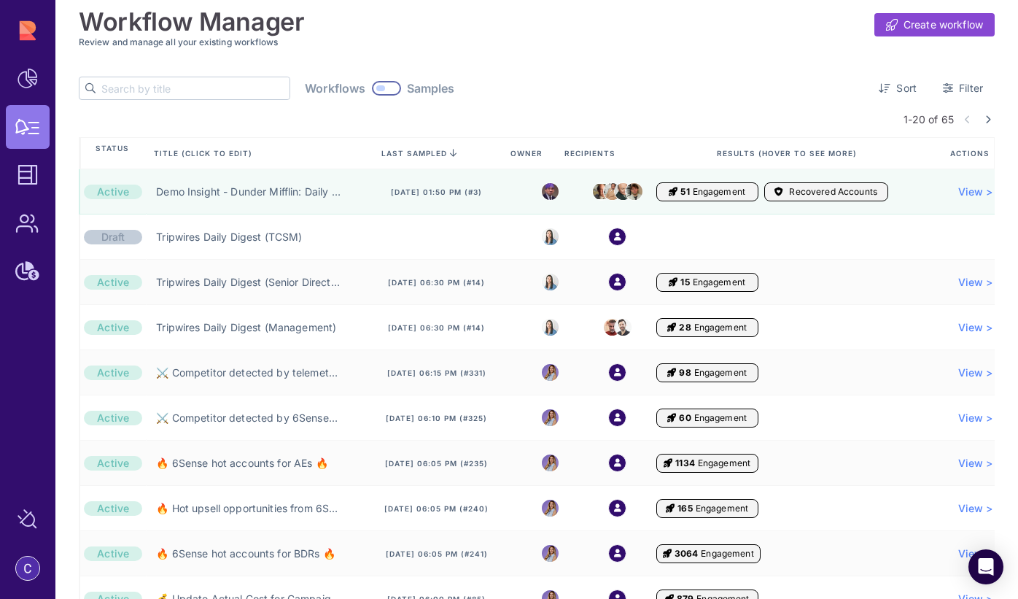
click at [140, 89] on input "text" at bounding box center [195, 88] width 188 height 22
click at [195, 87] on input "text" at bounding box center [195, 88] width 188 height 22
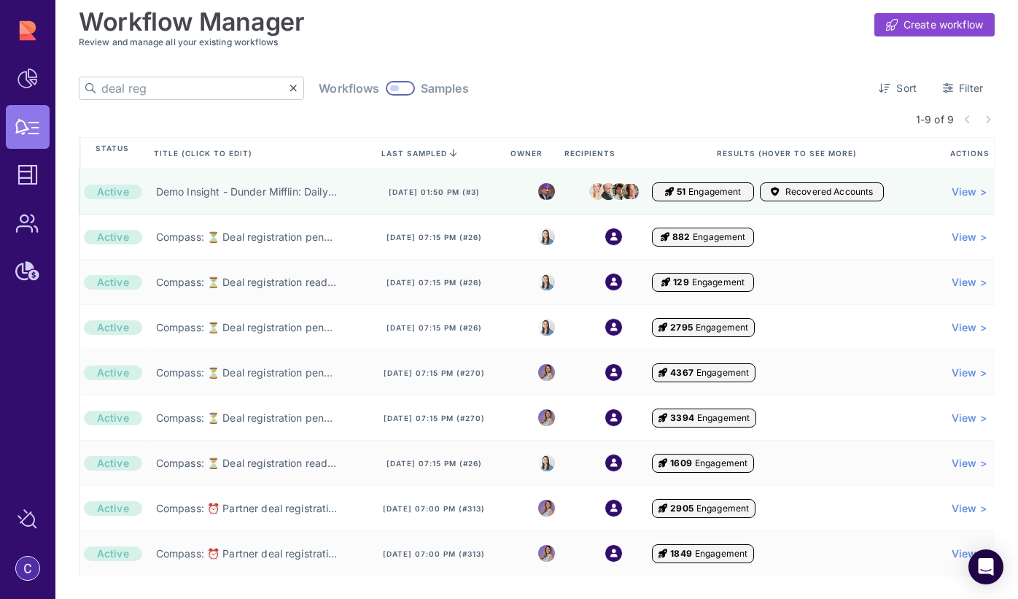
click at [149, 89] on input "deal reg" at bounding box center [195, 88] width 188 height 22
paste input "Deal registration pending your team's approval (AE Manager)"
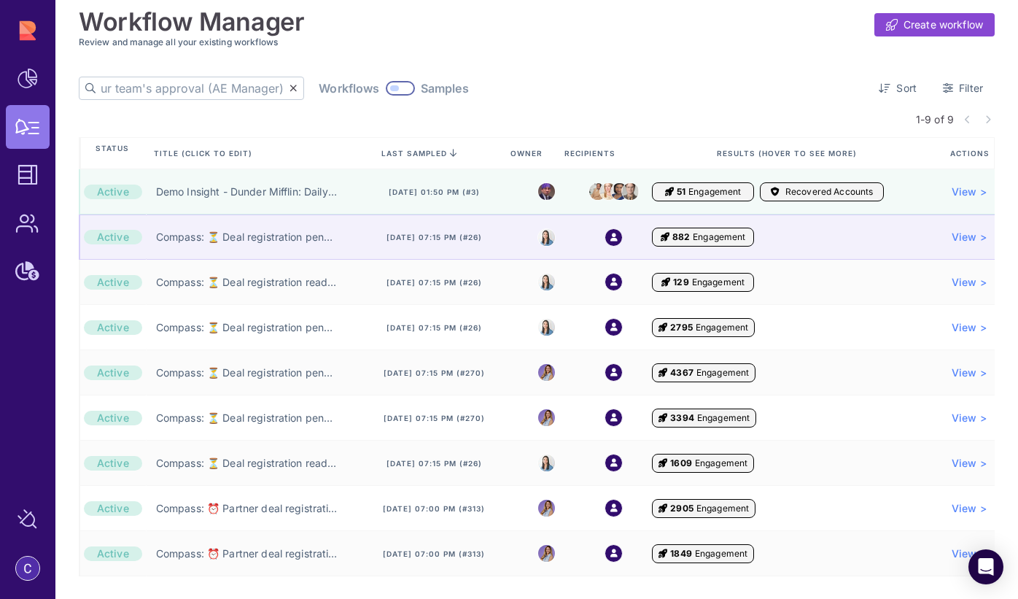
scroll to position [4, 0]
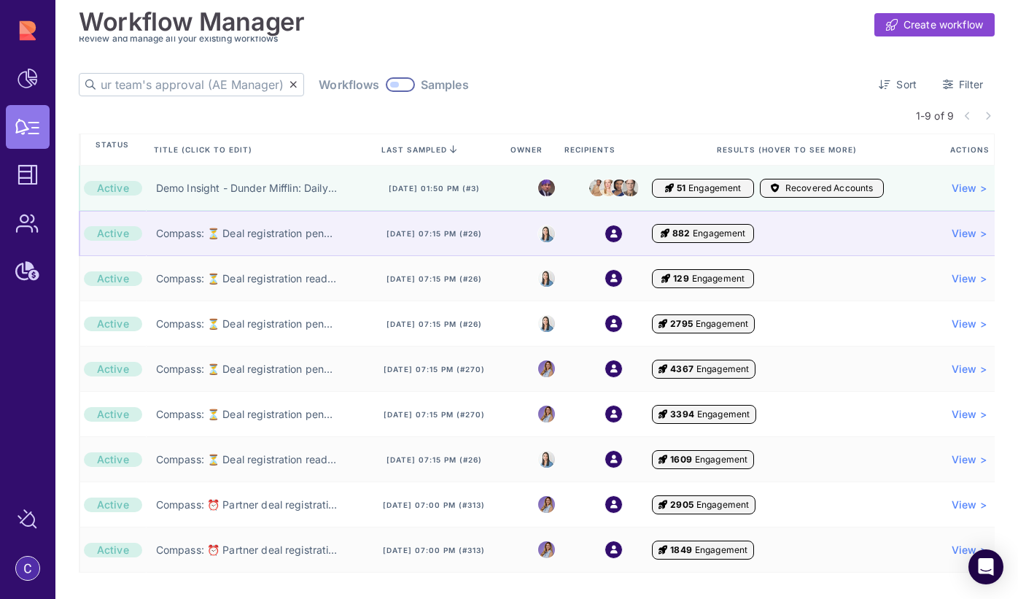
type input "Deal registration pending your team's approval (AE Manager)"
click at [292, 244] on div "Compass: ⏳ Deal registration pending your team's approval (RPM Manager) ⏳" at bounding box center [251, 233] width 210 height 45
click at [280, 233] on link "Compass: ⏳ Deal registration pending your team's approval (RPM Manager) ⏳" at bounding box center [247, 233] width 182 height 15
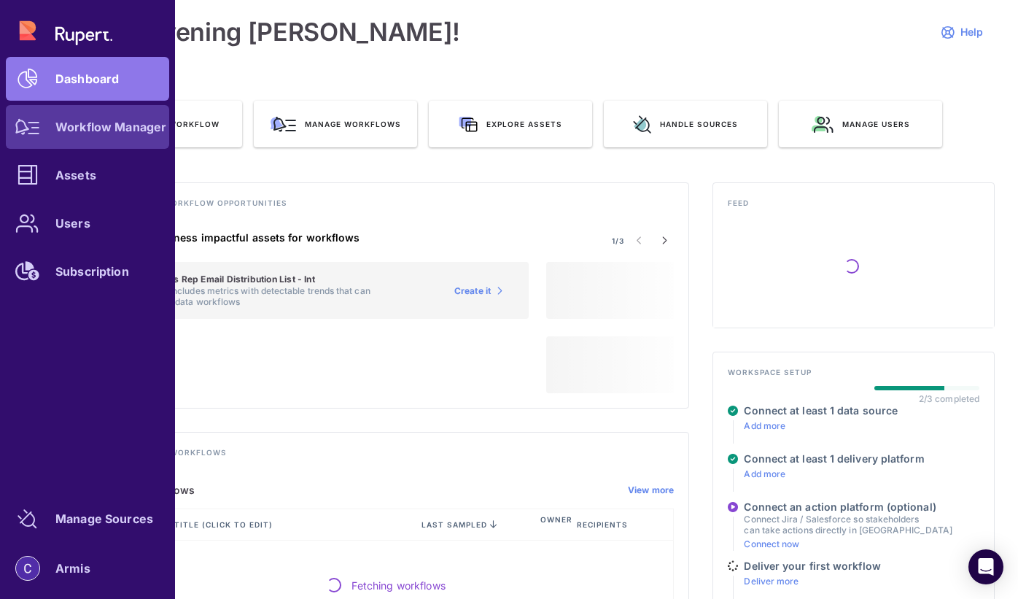
click at [26, 125] on icon at bounding box center [27, 127] width 25 height 16
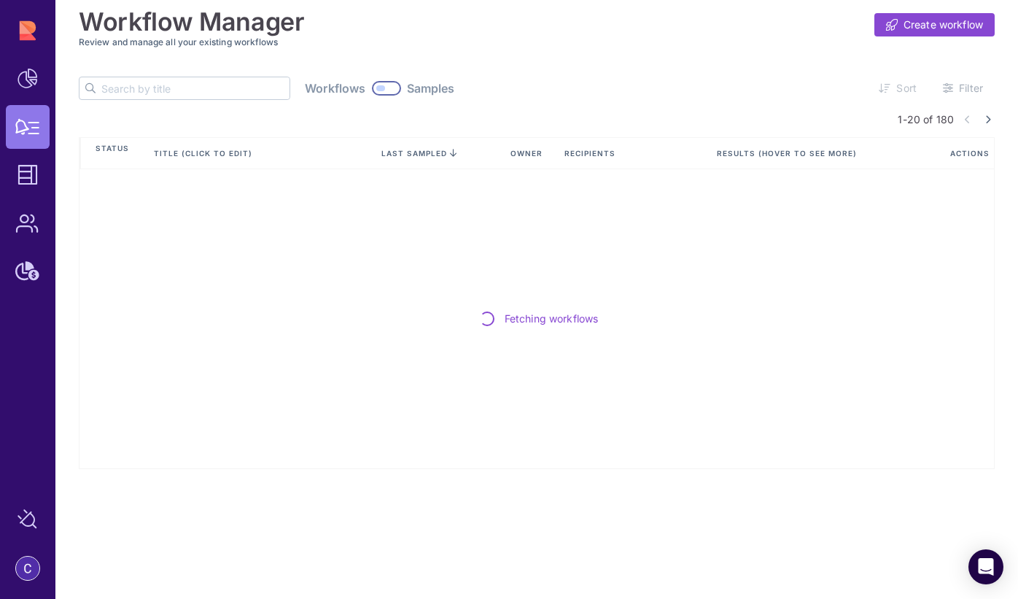
click at [171, 89] on input "text" at bounding box center [195, 88] width 188 height 22
paste input "Deal registration pending your team's approval (AE Manager)"
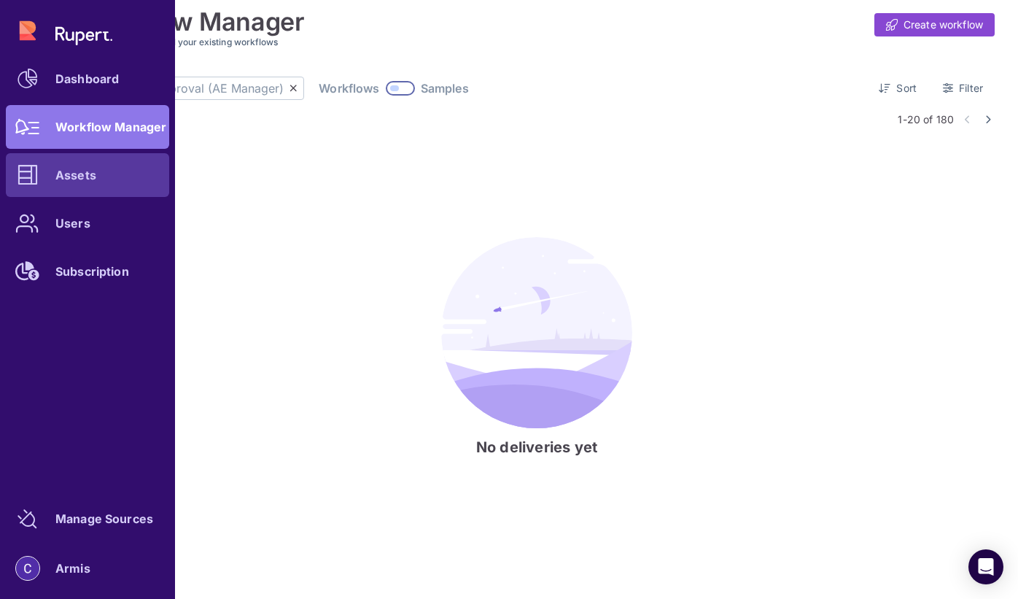
type input "Deal registration pending your team's approval (AE Manager)"
click at [15, 177] on div at bounding box center [28, 175] width 44 height 44
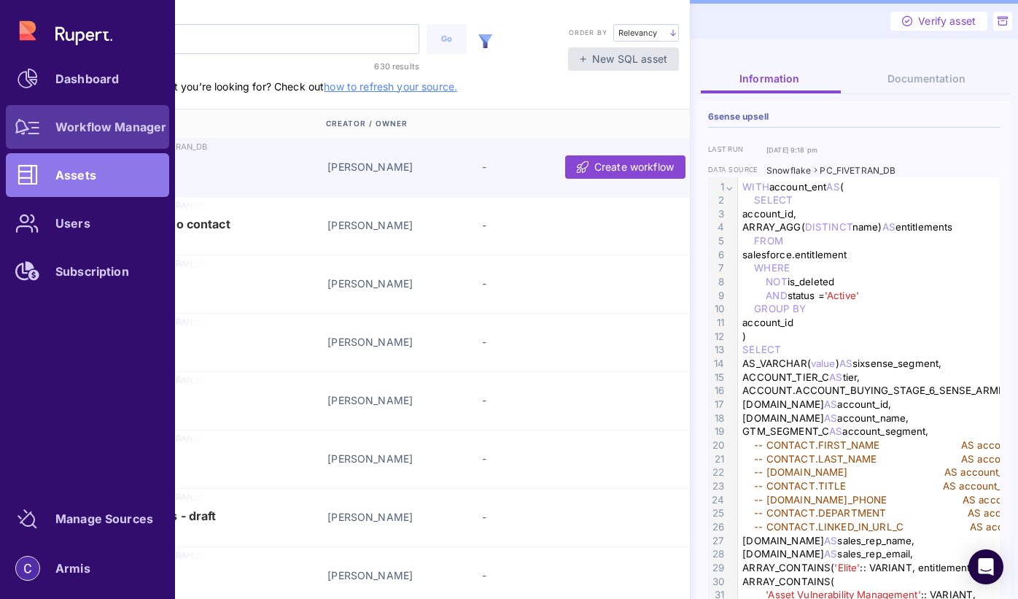
click at [26, 121] on icon at bounding box center [27, 127] width 25 height 16
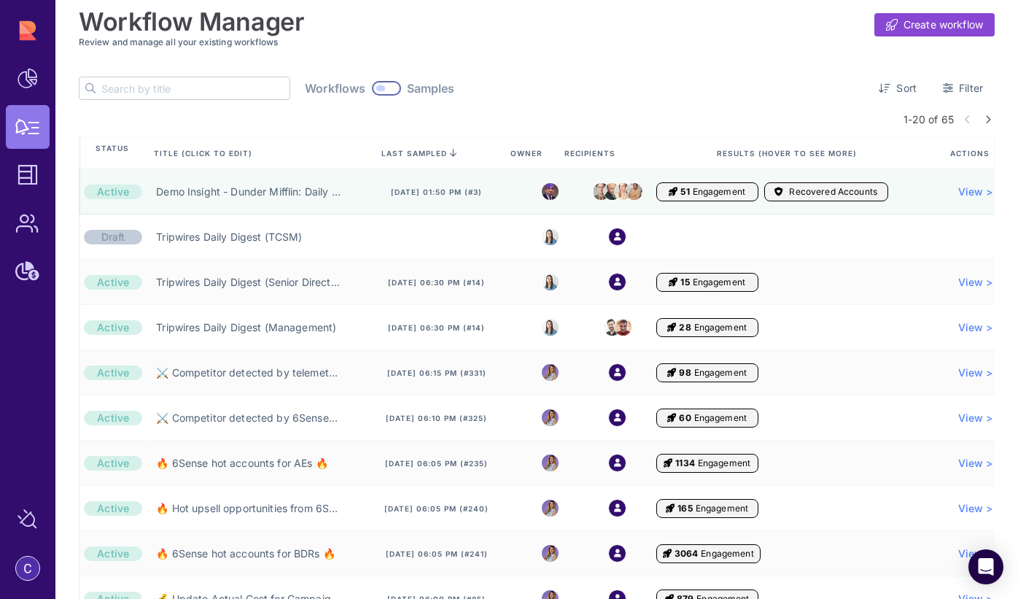
click at [187, 82] on input "text" at bounding box center [195, 88] width 188 height 22
paste input "Deal registration pending your team's approval (AE Manager)"
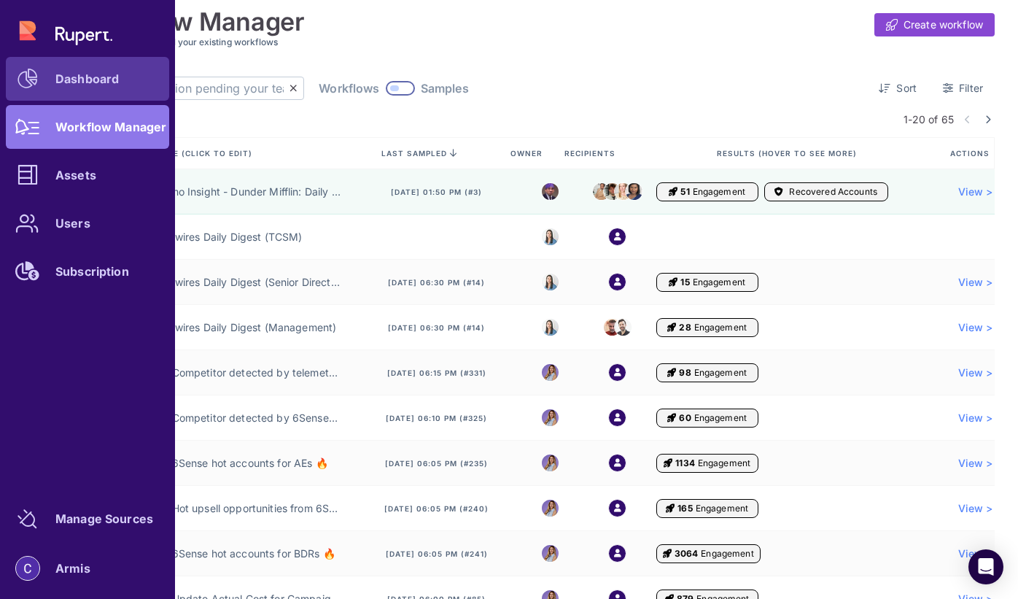
drag, startPoint x: 141, startPoint y: 94, endPoint x: 28, endPoint y: 76, distance: 114.5
click at [28, 75] on div "Dashboard Workflow Manager Assets Users Subscription Manage Sources Armis Workf…" at bounding box center [509, 299] width 1018 height 599
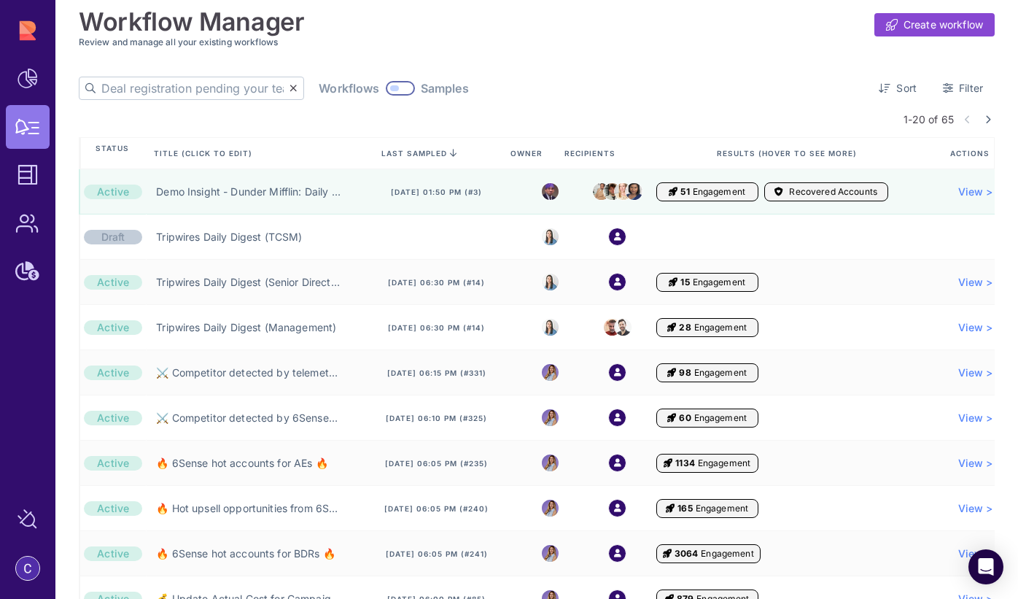
click at [217, 94] on input "Deal registration pending your team's approval (AE Manager)" at bounding box center [195, 88] width 188 height 22
click at [236, 89] on input "Deal registration pending your team's approval (AE Manager)" at bounding box center [195, 88] width 188 height 22
click at [192, 96] on input "Deal registration pending your team's approval (AE Manager)" at bounding box center [195, 88] width 188 height 22
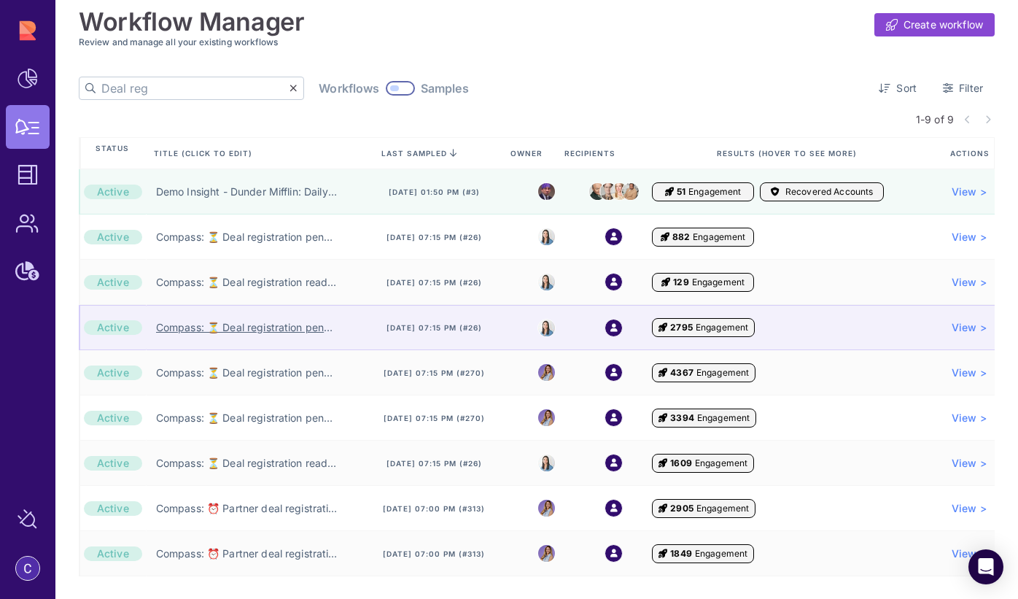
type input "Deal reg"
click at [285, 330] on link "Compass: ⏳ Deal registration pending your team's approval (AE Manager) ⏳" at bounding box center [247, 327] width 182 height 15
